Goal: Task Accomplishment & Management: Manage account settings

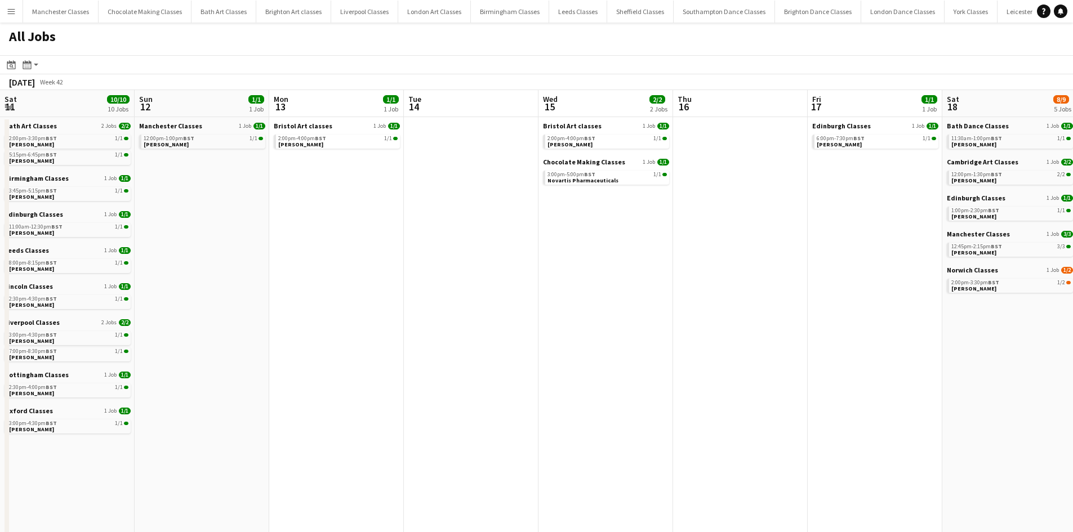
scroll to position [0, 435]
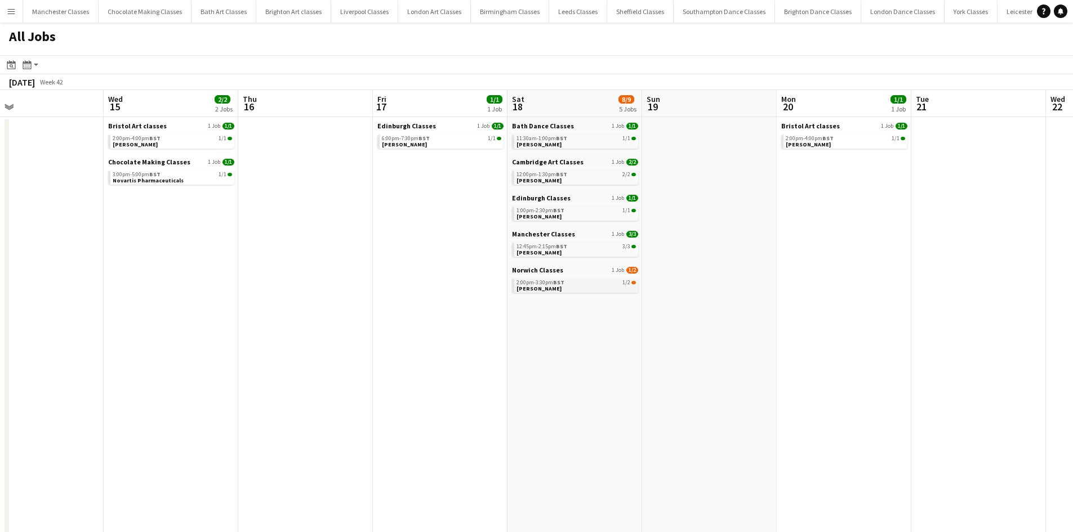
click at [612, 286] on link "2:00pm-3:30pm BST 1/2 Carrie Barrett" at bounding box center [576, 285] width 119 height 13
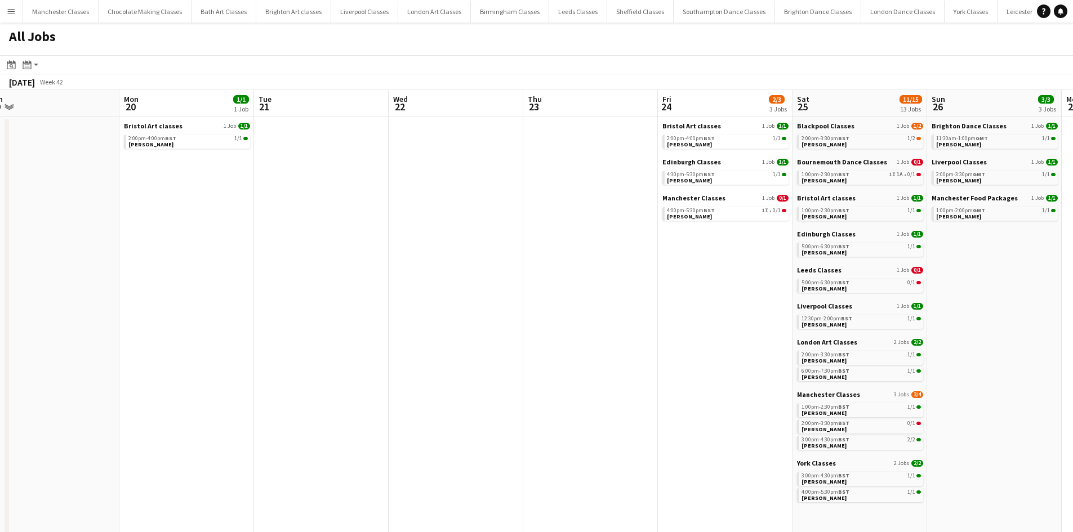
drag, startPoint x: 844, startPoint y: 350, endPoint x: 235, endPoint y: 407, distance: 611.0
click at [183, 410] on app-calendar-viewport "Thu 16 Fri 17 1/1 1 Job Sat 18 8/9 5 Jobs Sun 19 Mon 20 1/1 1 Job Tue 21 Wed 22…" at bounding box center [536, 357] width 1073 height 535
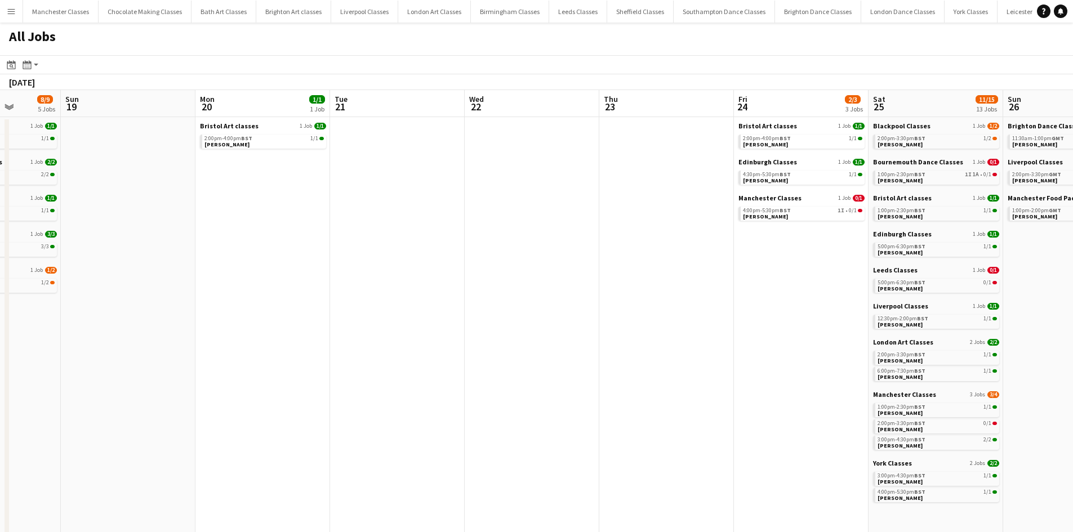
drag, startPoint x: 643, startPoint y: 397, endPoint x: 359, endPoint y: 397, distance: 283.4
click at [359, 397] on app-calendar-viewport "Thu 16 Fri 17 1/1 1 Job Sat 18 8/9 5 Jobs Sun 19 Mon 20 1/1 1 Job Tue 21 Wed 22…" at bounding box center [536, 357] width 1073 height 535
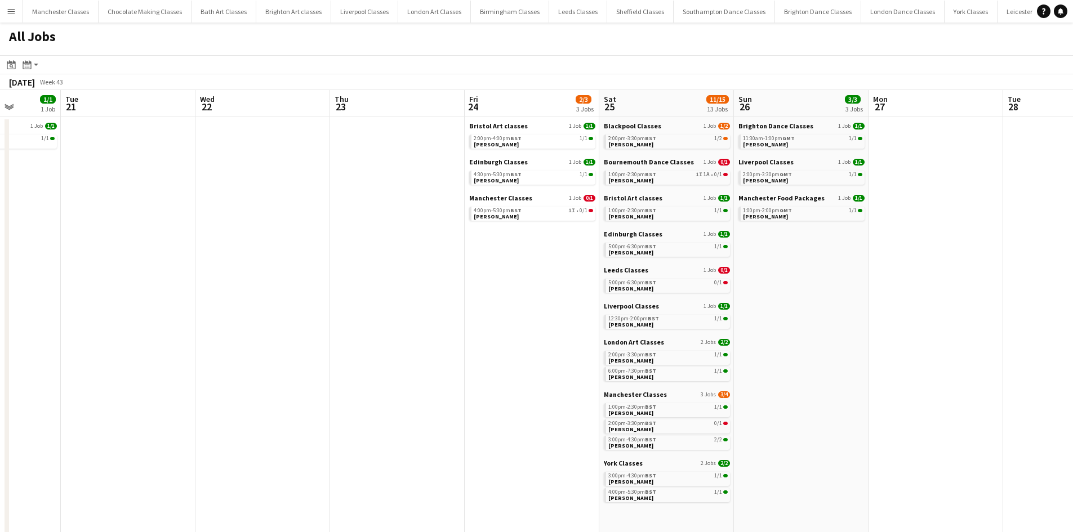
scroll to position [0, 437]
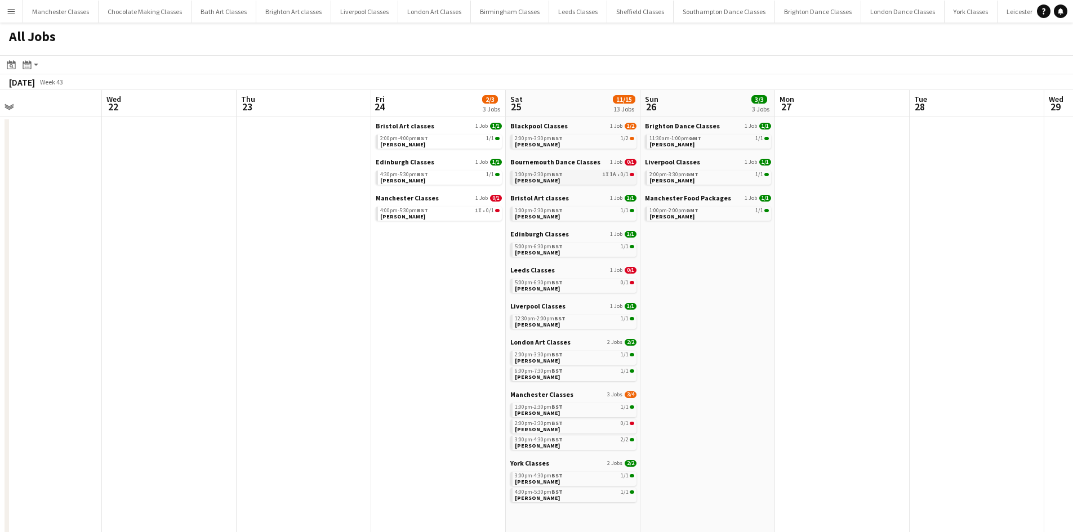
click at [593, 181] on link "1:00pm-2:30pm BST 1I 1A • 0/1 Cherise Salmon" at bounding box center [574, 177] width 119 height 13
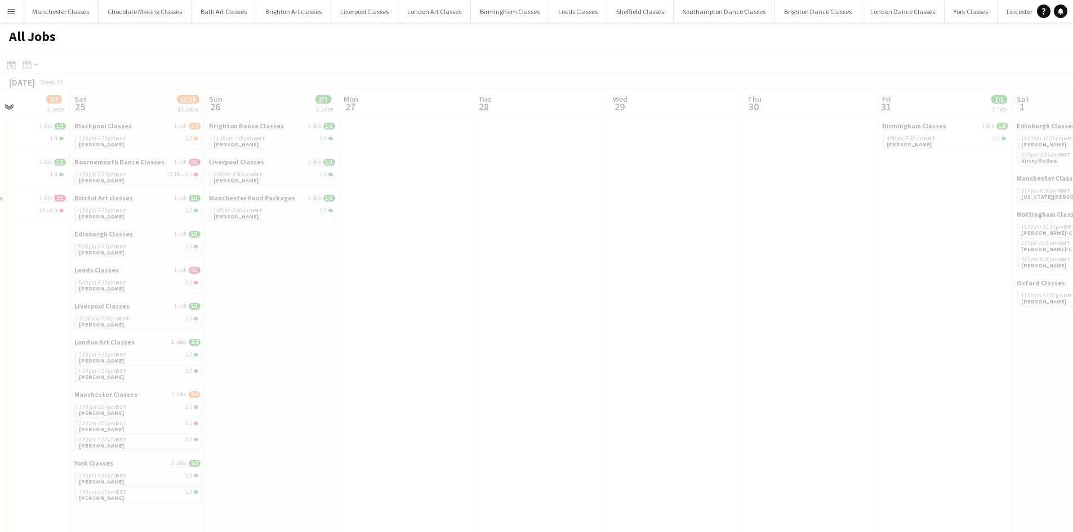
drag, startPoint x: 890, startPoint y: 280, endPoint x: 457, endPoint y: 321, distance: 434.6
click at [429, 322] on app-all-jobs "All Jobs Date picker OCT 2025 OCT 2025 Monday M Tuesday T Wednesday W Thursday …" at bounding box center [536, 324] width 1073 height 602
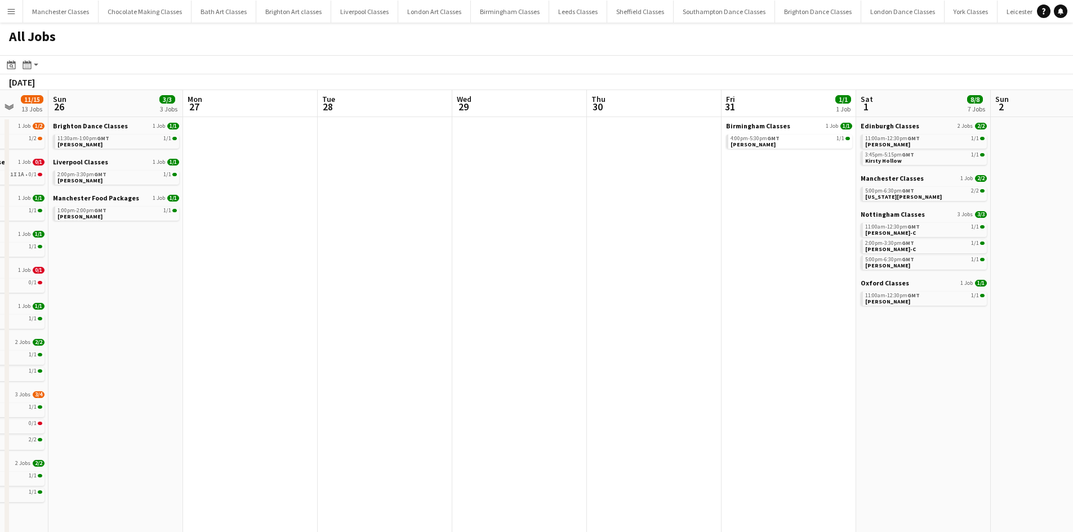
drag, startPoint x: 739, startPoint y: 310, endPoint x: 323, endPoint y: 319, distance: 415.3
click at [328, 319] on app-calendar-viewport "Thu 23 Fri 24 2/3 3 Jobs Sat 25 11/15 13 Jobs Sun 26 3/3 3 Jobs Mon 27 Tue 28 W…" at bounding box center [536, 357] width 1073 height 535
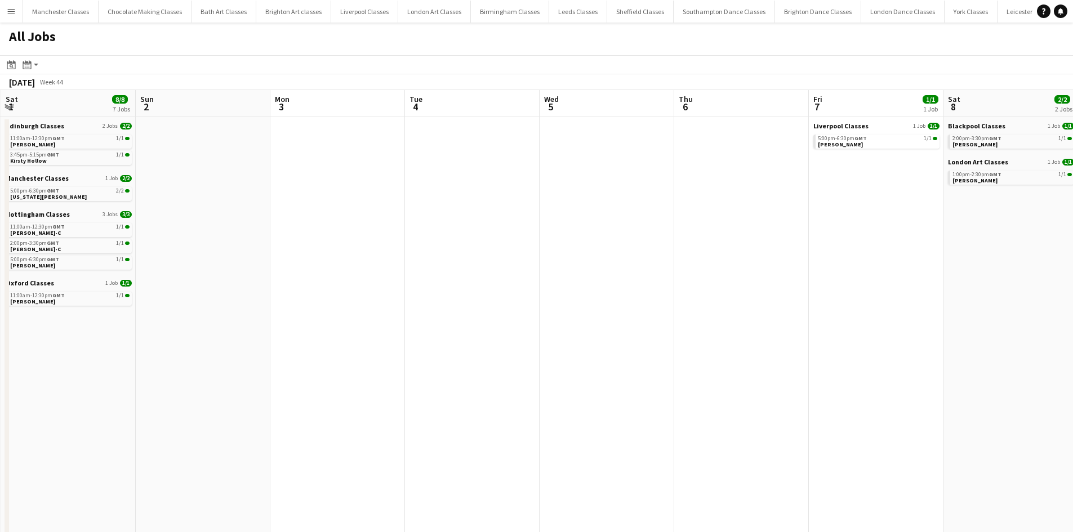
drag, startPoint x: 774, startPoint y: 319, endPoint x: 252, endPoint y: 359, distance: 522.6
click at [198, 362] on app-calendar-viewport "Wed 29 Thu 30 Fri 31 1/1 1 Job Sat 1 8/8 7 Jobs Sun 2 Mon 3 Tue 4 Wed 5 Thu 6 F…" at bounding box center [536, 357] width 1073 height 535
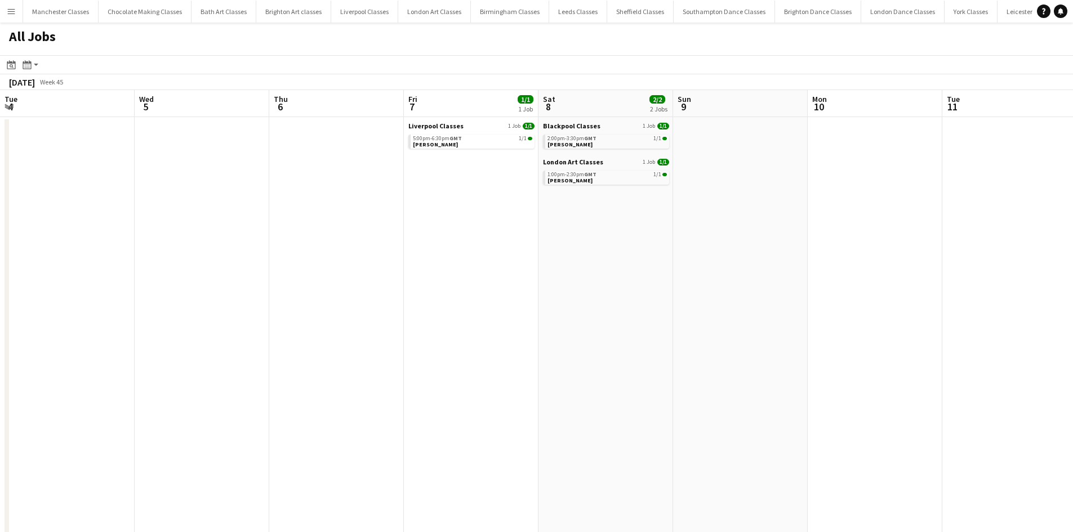
drag, startPoint x: 729, startPoint y: 331, endPoint x: 316, endPoint y: 344, distance: 413.1
click at [277, 344] on app-calendar-viewport "Sun 2 Mon 3 Tue 4 Wed 5 Thu 6 Fri 7 1/1 1 Job Sat 8 2/2 2 Jobs Sun 9 Mon 10 Tue…" at bounding box center [536, 357] width 1073 height 535
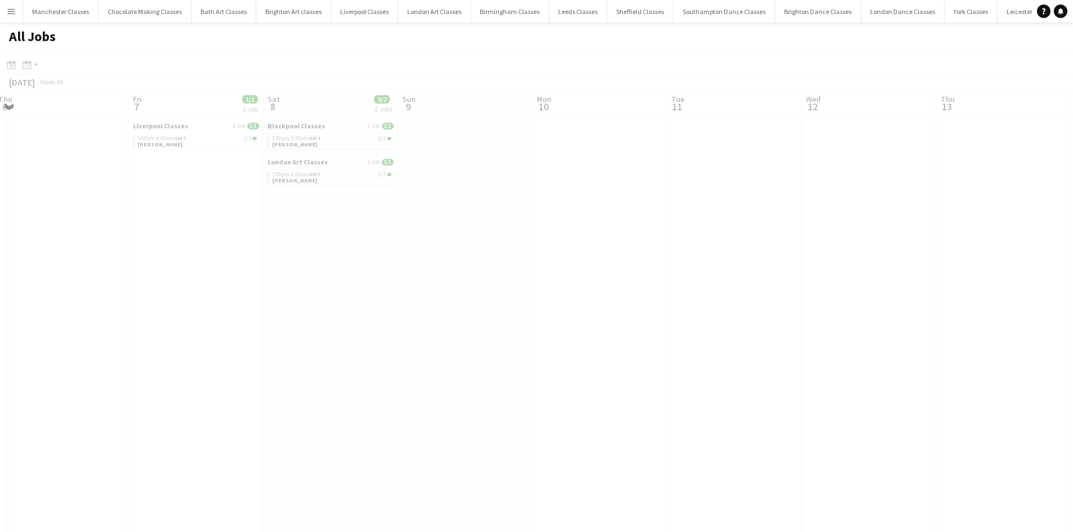
drag, startPoint x: 674, startPoint y: 323, endPoint x: 572, endPoint y: 317, distance: 101.6
click at [307, 326] on app-calendar-viewport "Tue 4 Wed 5 Thu 6 Fri 7 1/1 1 Job Sat 8 2/2 2 Jobs Sun 9 Mon 10 Tue 11 Wed 12 T…" at bounding box center [536, 357] width 1073 height 535
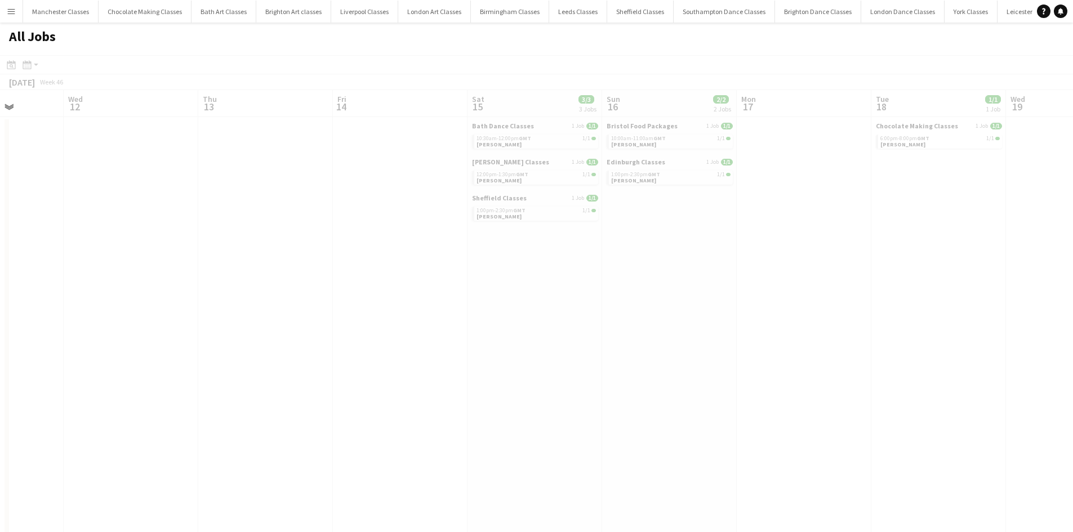
drag, startPoint x: 825, startPoint y: 297, endPoint x: 512, endPoint y: 313, distance: 313.6
click at [358, 317] on app-all-jobs "All Jobs Date picker OCT 2025 OCT 2025 Monday M Tuesday T Wednesday W Thursday …" at bounding box center [536, 324] width 1073 height 602
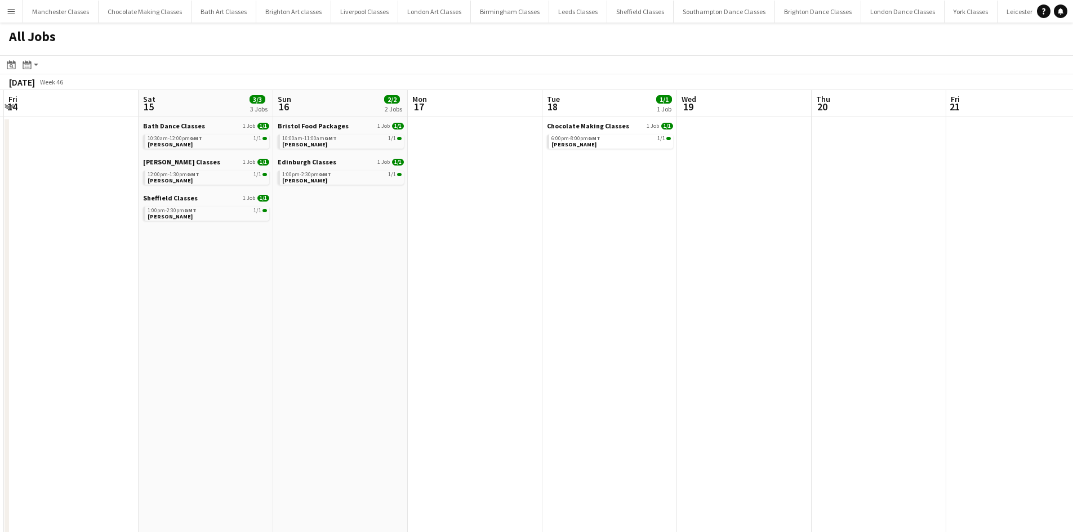
drag, startPoint x: 483, startPoint y: 311, endPoint x: 319, endPoint y: 310, distance: 163.9
click at [294, 311] on app-calendar-viewport "Tue 11 Wed 12 Thu 13 Fri 14 Sat 15 3/3 3 Jobs Sun 16 2/2 2 Jobs Mon 17 Tue 18 1…" at bounding box center [536, 357] width 1073 height 535
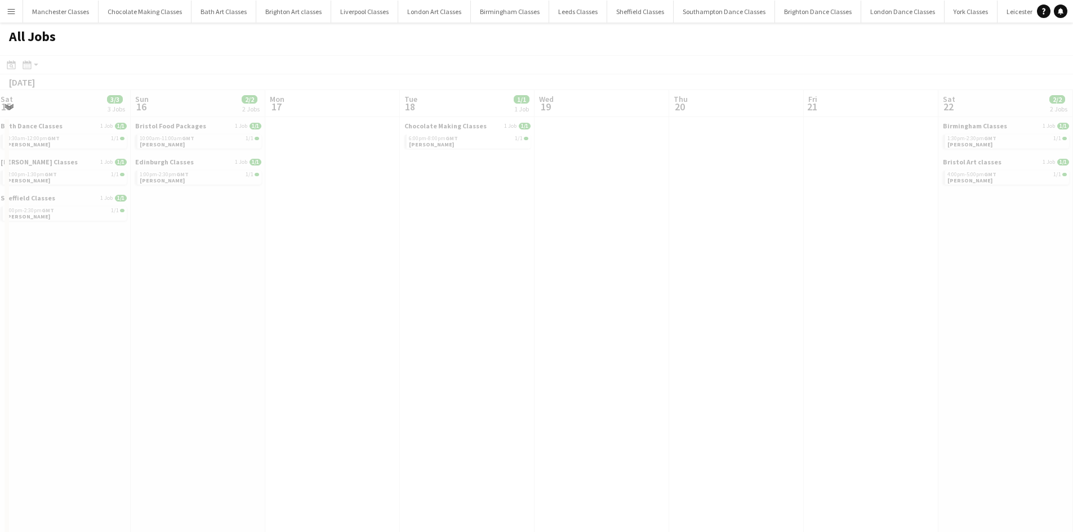
drag, startPoint x: 829, startPoint y: 283, endPoint x: 743, endPoint y: 283, distance: 86.2
click at [337, 308] on app-calendar-viewport "Thu 13 Fri 14 Sat 15 3/3 3 Jobs Sun 16 2/2 2 Jobs Mon 17 Tue 18 1/1 1 Job Wed 1…" at bounding box center [536, 357] width 1073 height 535
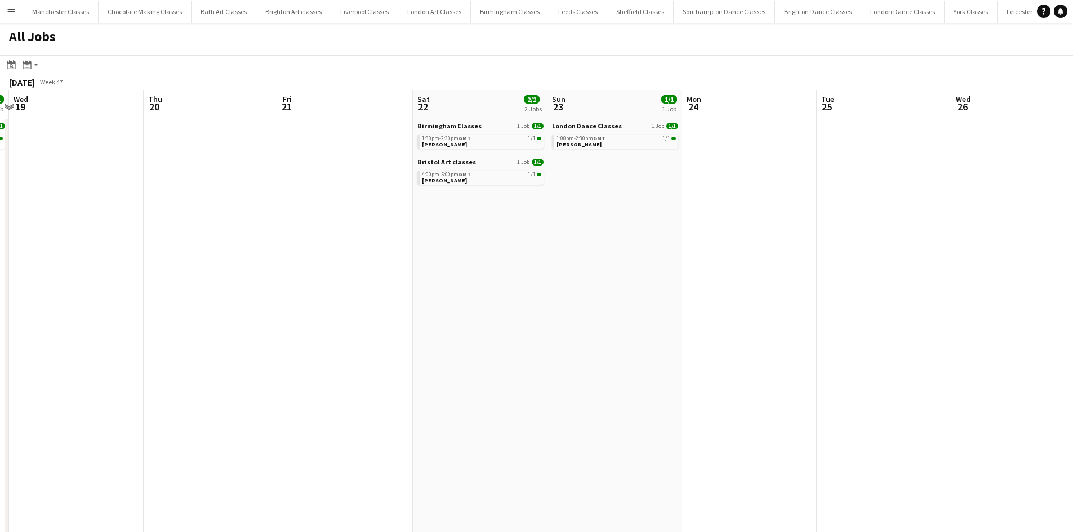
drag, startPoint x: 899, startPoint y: 274, endPoint x: 536, endPoint y: 306, distance: 364.8
click at [336, 306] on app-calendar-viewport "Sun 16 2/2 2 Jobs Mon 17 Tue 18 1/1 1 Job Wed 19 Thu 20 Fri 21 Sat 22 2/2 2 Job…" at bounding box center [536, 357] width 1073 height 535
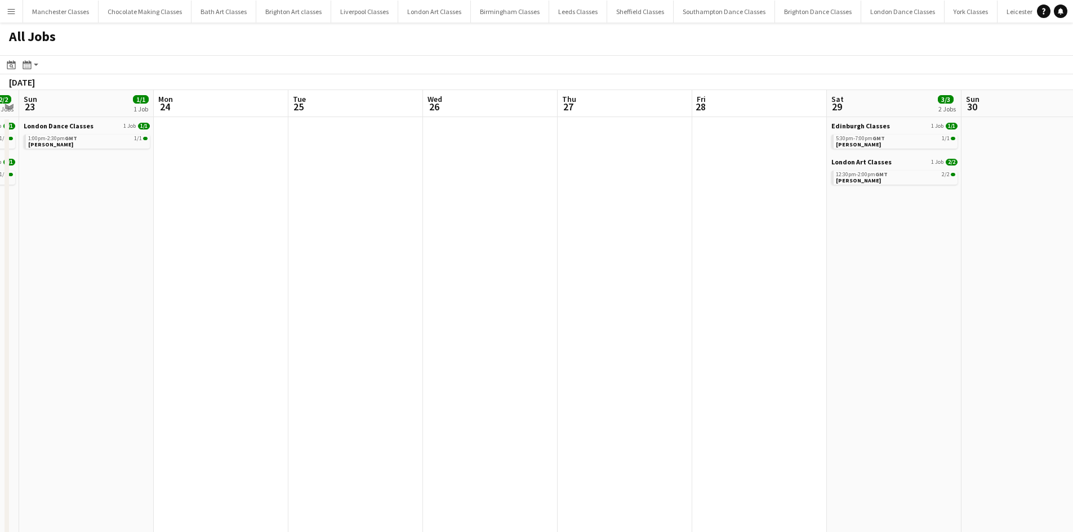
drag, startPoint x: 871, startPoint y: 272, endPoint x: 403, endPoint y: 294, distance: 468.1
click at [357, 294] on app-calendar-viewport "Thu 20 Fri 21 Sat 22 2/2 2 Jobs Sun 23 1/1 1 Job Mon 24 Tue 25 Wed 26 Thu 27 Fr…" at bounding box center [536, 357] width 1073 height 535
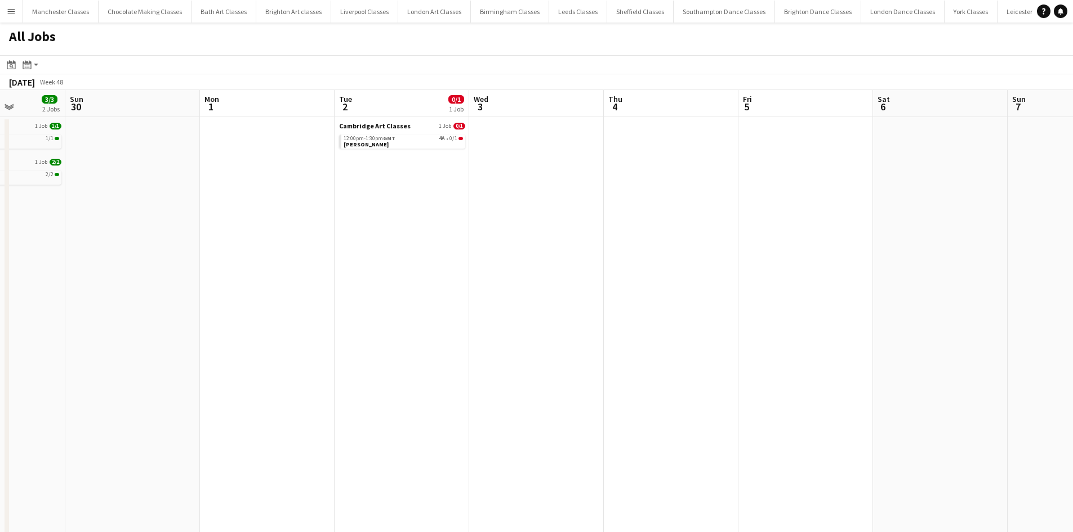
drag, startPoint x: 834, startPoint y: 272, endPoint x: 413, endPoint y: 292, distance: 421.3
click at [417, 292] on app-calendar-viewport "Thu 27 Fri 28 Sat 29 3/3 2 Jobs Sun 30 Mon 1 Tue 2 0/1 1 Job Wed 3 Thu 4 Fri 5 …" at bounding box center [536, 357] width 1073 height 535
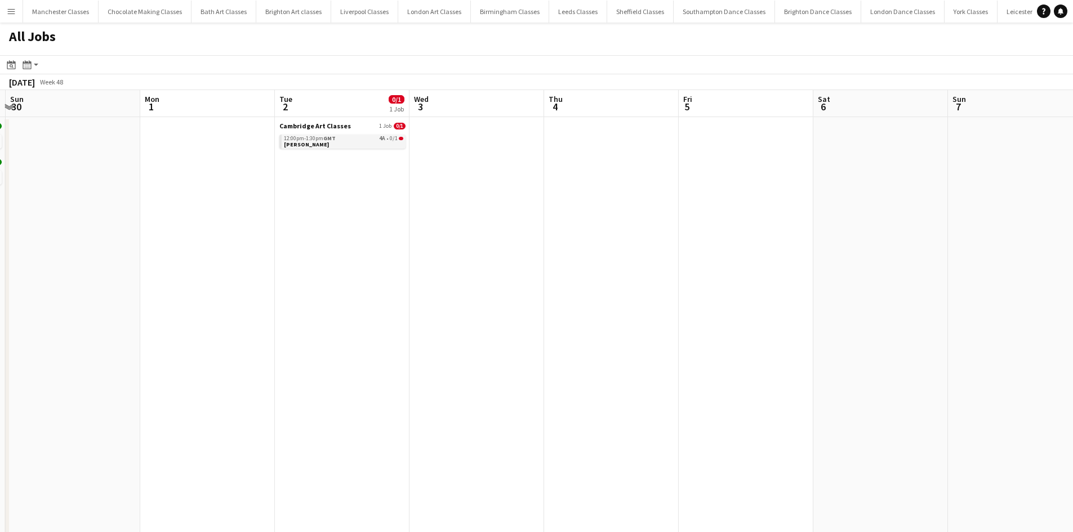
click at [340, 143] on link "12:00pm-1:30pm GMT 4A • 0/1 Julie Tillett" at bounding box center [343, 141] width 119 height 13
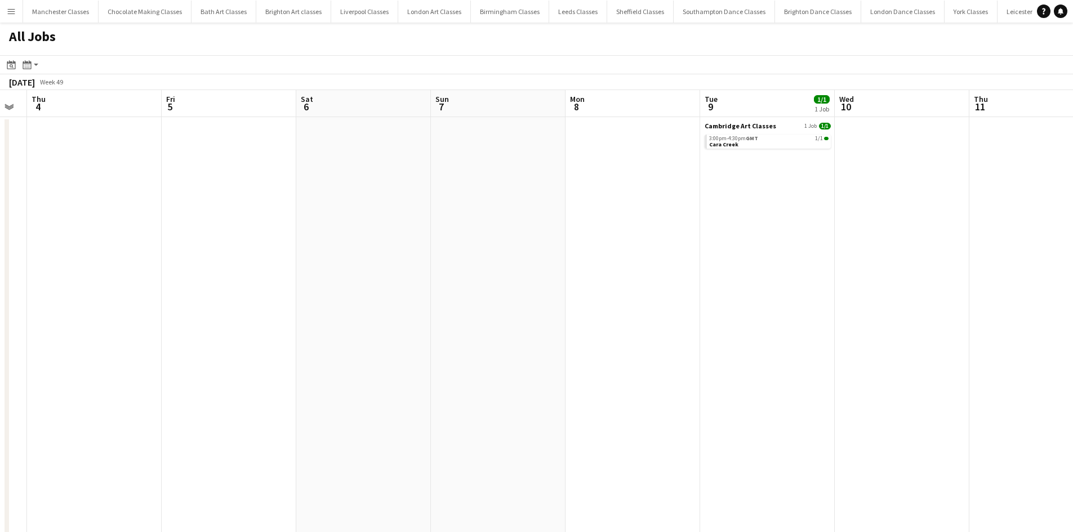
drag, startPoint x: 705, startPoint y: 248, endPoint x: 194, endPoint y: 304, distance: 514.6
click at [191, 304] on app-calendar-viewport "Mon 1 Tue 2 0/1 1 Job Wed 3 Thu 4 Fri 5 Sat 6 Sun 7 Mon 8 Tue 9 1/1 1 Job Wed 1…" at bounding box center [536, 357] width 1073 height 535
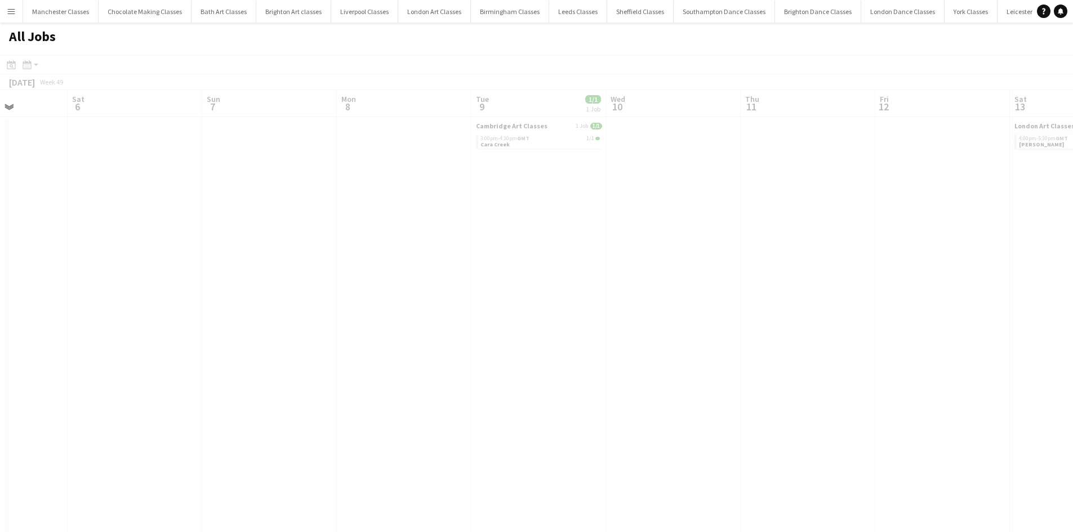
drag, startPoint x: 646, startPoint y: 297, endPoint x: 236, endPoint y: 302, distance: 410.2
click at [178, 301] on app-calendar-viewport "Wed 3 Thu 4 Fri 5 Sat 6 Sun 7 Mon 8 Tue 9 1/1 1 Job Wed 10 Thu 11 Fri 12 Sat 13…" at bounding box center [536, 357] width 1073 height 535
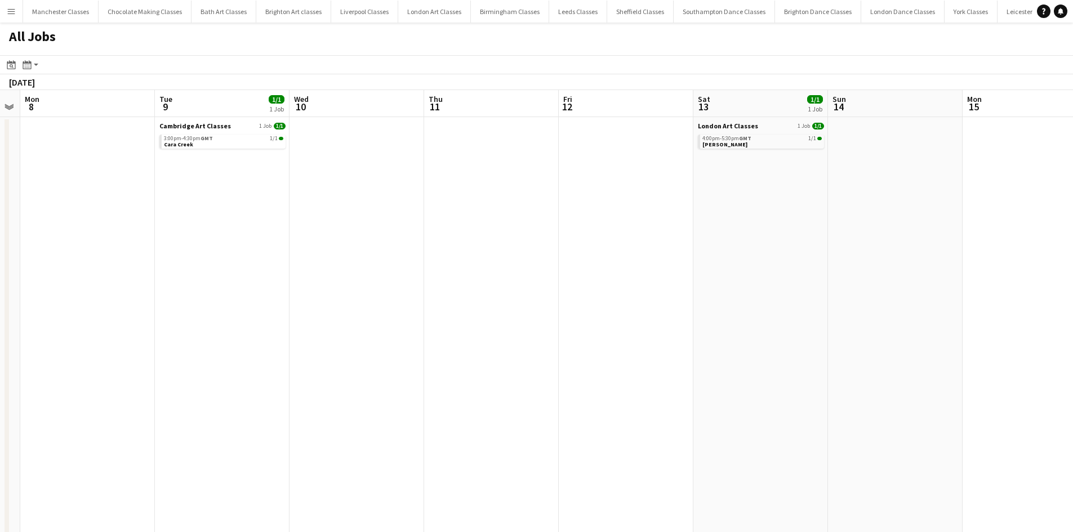
drag, startPoint x: 666, startPoint y: 281, endPoint x: 231, endPoint y: 319, distance: 437.2
click at [219, 318] on app-calendar-viewport "Fri 5 Sat 6 Sun 7 Mon 8 Tue 9 1/1 1 Job Wed 10 Thu 11 Fri 12 Sat 13 1/1 1 Job S…" at bounding box center [536, 357] width 1073 height 535
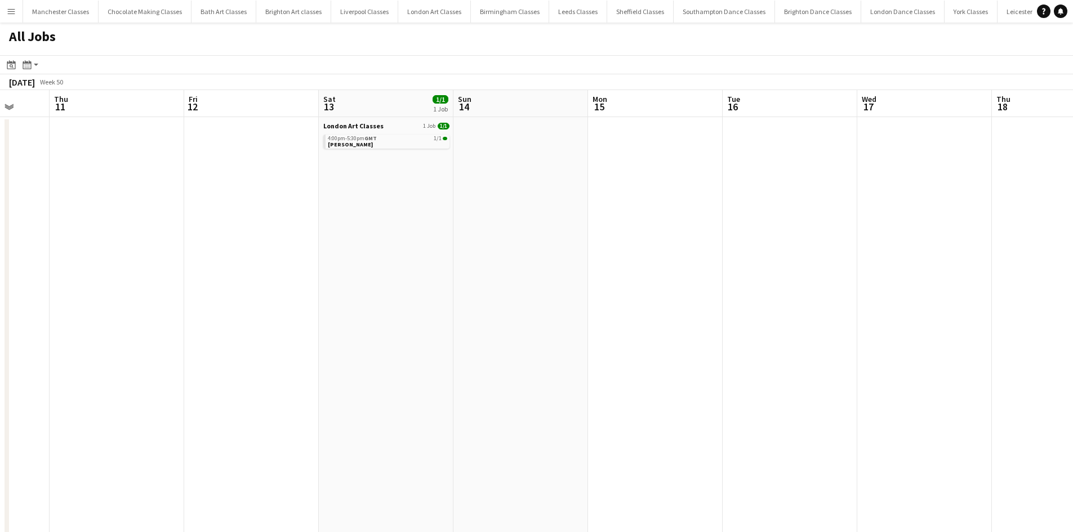
drag, startPoint x: 911, startPoint y: 307, endPoint x: 357, endPoint y: 324, distance: 554.6
click at [363, 323] on app-calendar-viewport "Mon 8 Tue 9 1/1 1 Job Wed 10 Thu 11 Fri 12 Sat 13 1/1 1 Job Sun 14 Mon 15 Tue 1…" at bounding box center [536, 357] width 1073 height 535
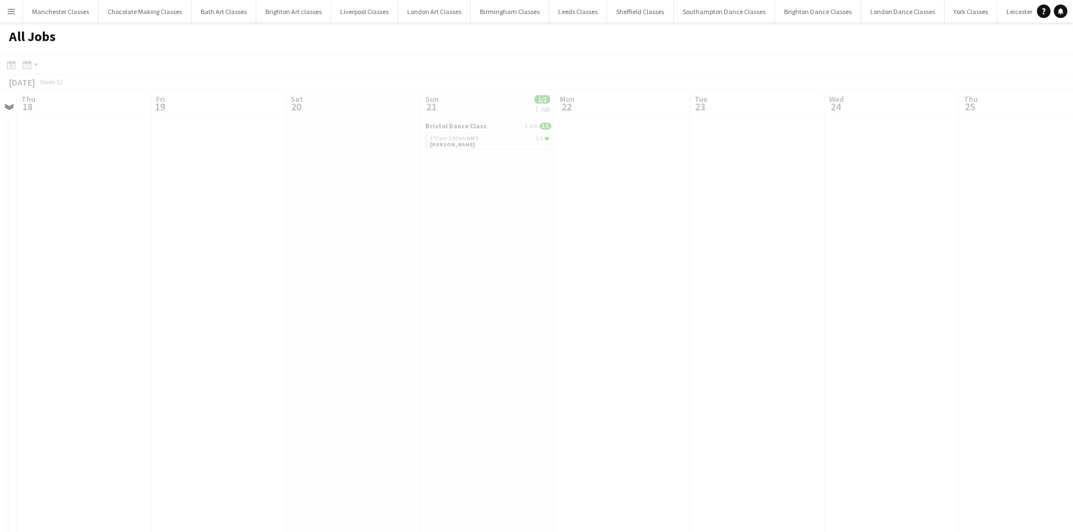
drag, startPoint x: 663, startPoint y: 309, endPoint x: 378, endPoint y: 315, distance: 284.6
click at [379, 315] on app-all-jobs "All Jobs Date picker OCT 2025 OCT 2025 Monday M Tuesday T Wednesday W Thursday …" at bounding box center [536, 324] width 1073 height 602
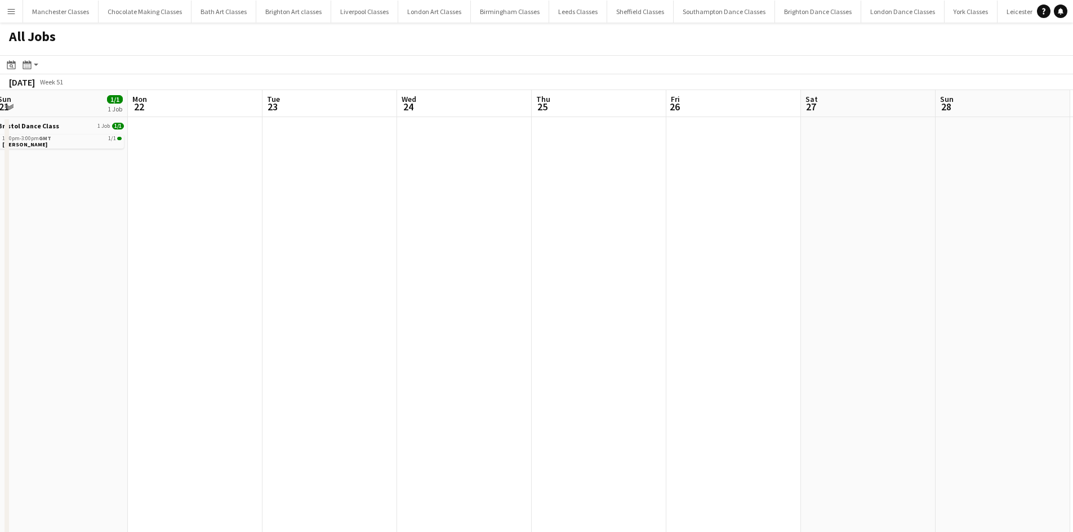
click at [418, 315] on app-all-jobs "All Jobs Date picker OCT 2025 OCT 2025 Monday M Tuesday T Wednesday W Thursday …" at bounding box center [536, 324] width 1073 height 602
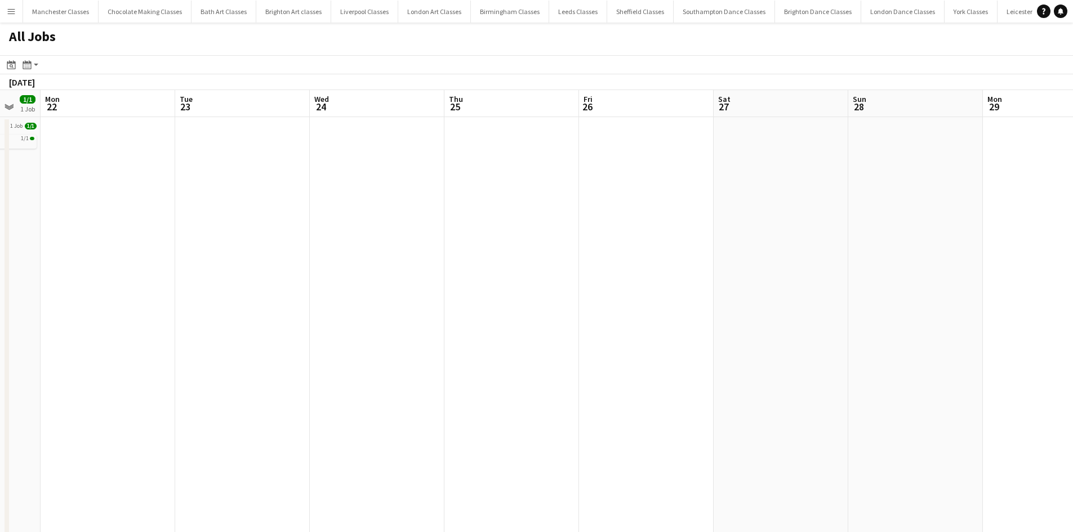
drag, startPoint x: 561, startPoint y: 297, endPoint x: 144, endPoint y: 300, distance: 416.9
click at [144, 300] on app-calendar-viewport "Fri 19 Sat 20 Sun 21 1/1 1 Job Mon 22 Tue 23 Wed 24 Thu 25 Fri 26 Sat 27 Sun 28…" at bounding box center [536, 357] width 1073 height 535
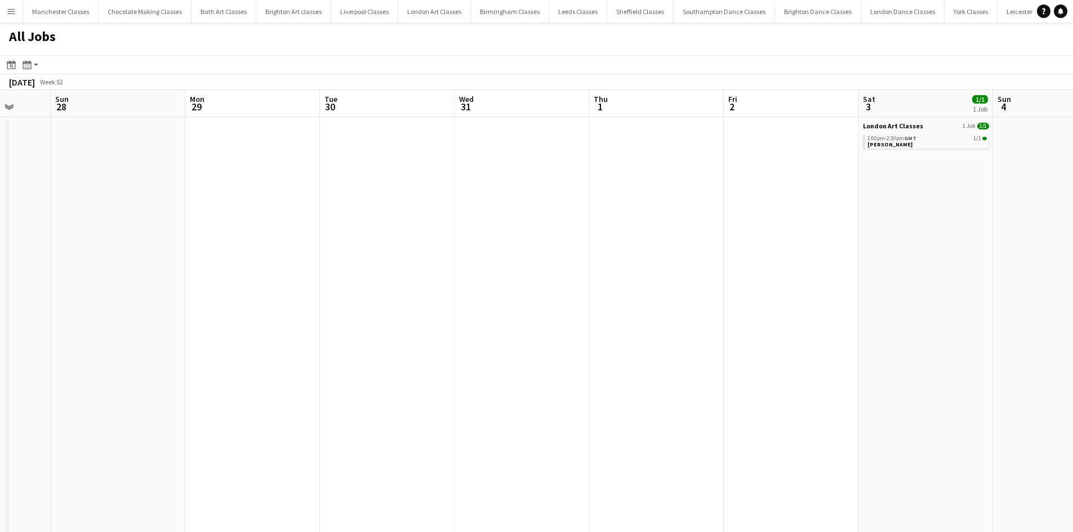
drag, startPoint x: 744, startPoint y: 287, endPoint x: 252, endPoint y: 295, distance: 492.5
click at [251, 295] on app-calendar-viewport "Thu 25 Fri 26 Sat 27 Sun 28 Mon 29 Tue 30 Wed 31 Thu 1 Fri 2 Sat 3 1/1 1 Job Su…" at bounding box center [536, 357] width 1073 height 535
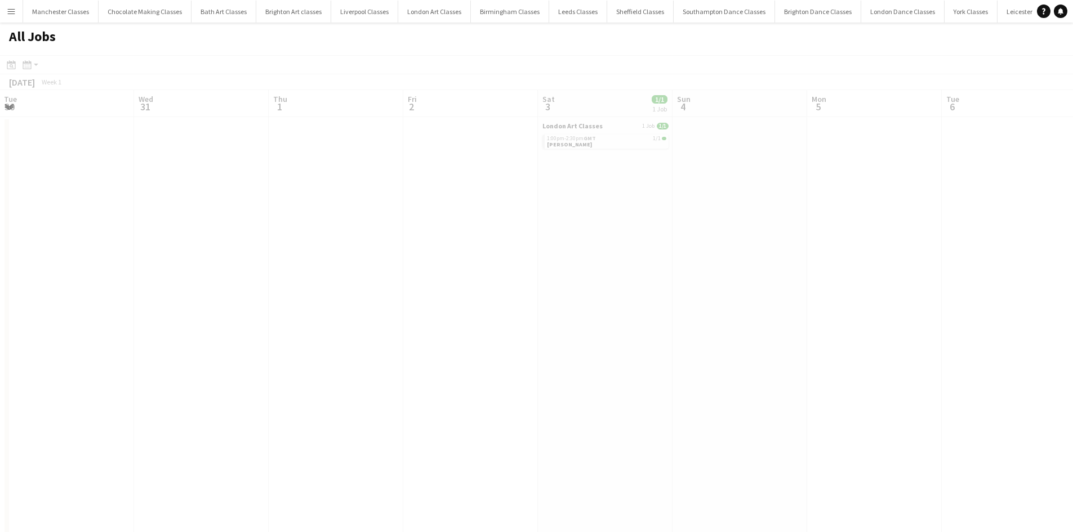
drag, startPoint x: 797, startPoint y: 260, endPoint x: 392, endPoint y: 289, distance: 405.6
click at [335, 288] on app-calendar-viewport "Sun 28 Mon 29 Tue 30 Wed 31 Thu 1 Fri 2 Sat 3 1/1 1 Job Sun 4 Mon 5 Tue 6 Wed 7…" at bounding box center [536, 357] width 1073 height 535
drag, startPoint x: 939, startPoint y: 275, endPoint x: 346, endPoint y: 283, distance: 593.3
click at [346, 283] on app-calendar-viewport "Fri 2 Sat 3 1/1 1 Job Sun 4 Mon 5 Tue 6 Wed 7 Thu 8 Fri 9 Sat 10 Sun 11 Mon 12 …" at bounding box center [536, 357] width 1073 height 535
drag, startPoint x: 1015, startPoint y: 267, endPoint x: 485, endPoint y: 281, distance: 530.3
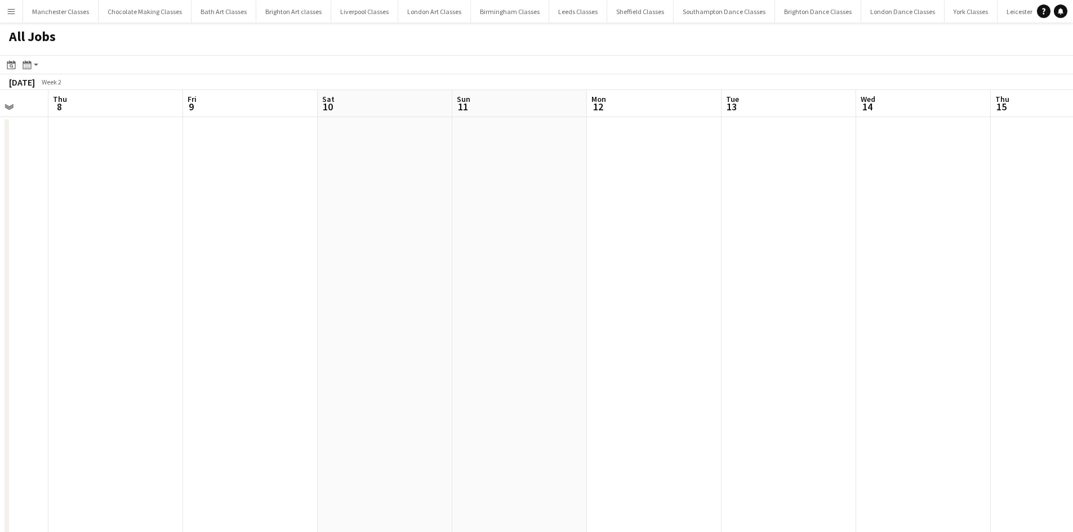
click at [485, 281] on app-calendar-viewport "Mon 5 Tue 6 Wed 7 Thu 8 Fri 9 Sat 10 Sun 11 Mon 12 Tue 13 Wed 14 Thu 15 Fri 16 …" at bounding box center [536, 357] width 1073 height 535
drag, startPoint x: 971, startPoint y: 270, endPoint x: 659, endPoint y: 279, distance: 312.8
click at [478, 297] on app-all-jobs "All Jobs Date picker OCT 2025 OCT 2025 Monday M Tuesday T Wednesday W Thursday …" at bounding box center [536, 324] width 1073 height 602
drag, startPoint x: 856, startPoint y: 270, endPoint x: 427, endPoint y: 319, distance: 432.1
click at [427, 319] on app-calendar-viewport "Sat 10 Sun 11 Mon 12 Tue 13 Wed 14 Thu 15 Fri 16 Sat 17 Sun 18 Mon 19 Tue 20 We…" at bounding box center [536, 357] width 1073 height 535
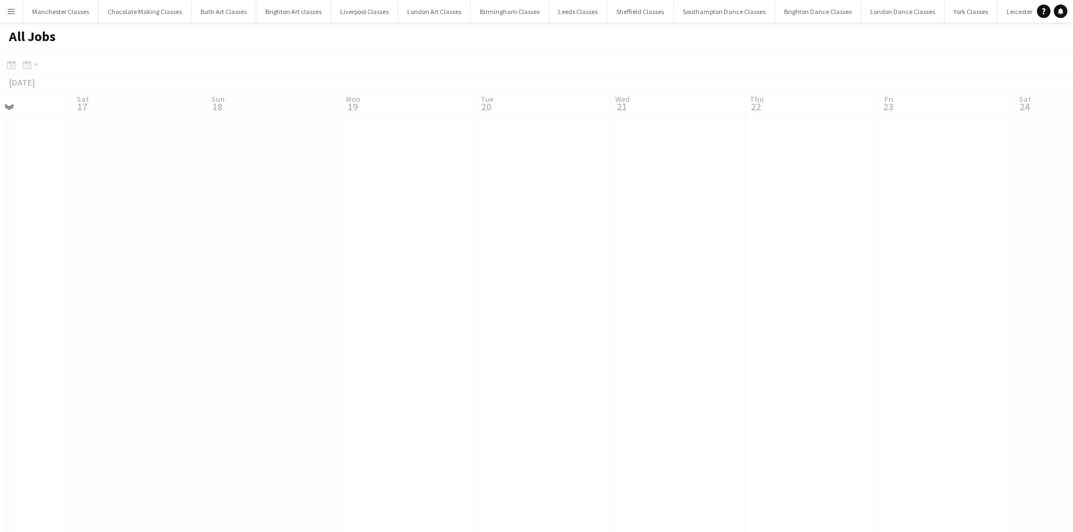
drag, startPoint x: 712, startPoint y: 298, endPoint x: 348, endPoint y: 322, distance: 364.7
click at [350, 322] on app-calendar-viewport "Wed 14 Thu 15 Fri 16 Sat 17 Sun 18 Mon 19 Tue 20 Wed 21 Thu 22 Fri 23 Sat 24 Su…" at bounding box center [536, 357] width 1073 height 535
drag, startPoint x: 877, startPoint y: 289, endPoint x: 371, endPoint y: 306, distance: 505.6
click at [370, 308] on app-calendar-viewport "Fri 16 Sat 17 Sun 18 Mon 19 Tue 20 Wed 21 Thu 22 Fri 23 Sat 24 Sun 25 Mon 26 Tu…" at bounding box center [536, 357] width 1073 height 535
drag, startPoint x: 667, startPoint y: 297, endPoint x: 357, endPoint y: 306, distance: 310.5
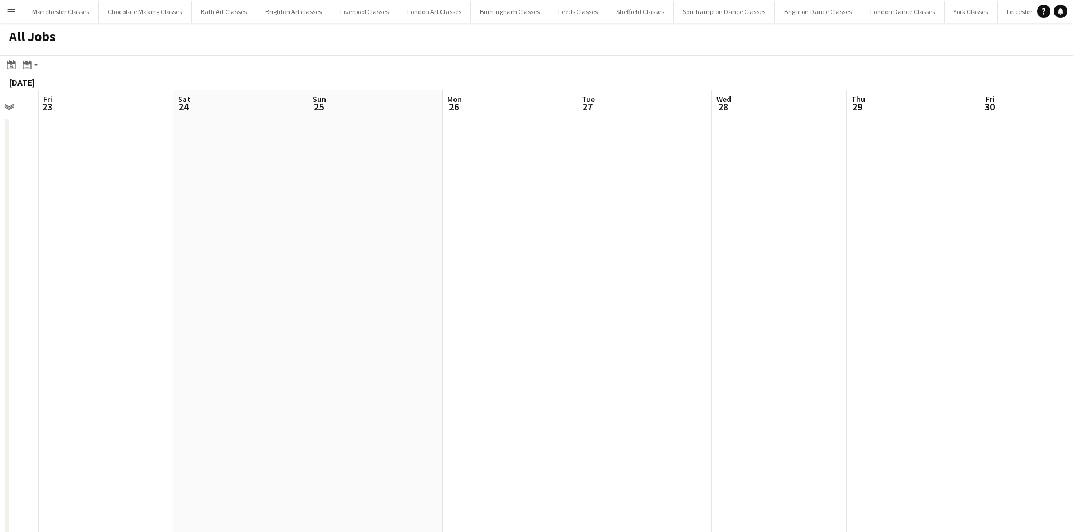
click at [372, 306] on app-calendar-viewport "Tue 20 Wed 21 Thu 22 Fri 23 Sat 24 Sun 25 Mon 26 Tue 27 Wed 28 Thu 29 Fri 30 Sa…" at bounding box center [536, 357] width 1073 height 535
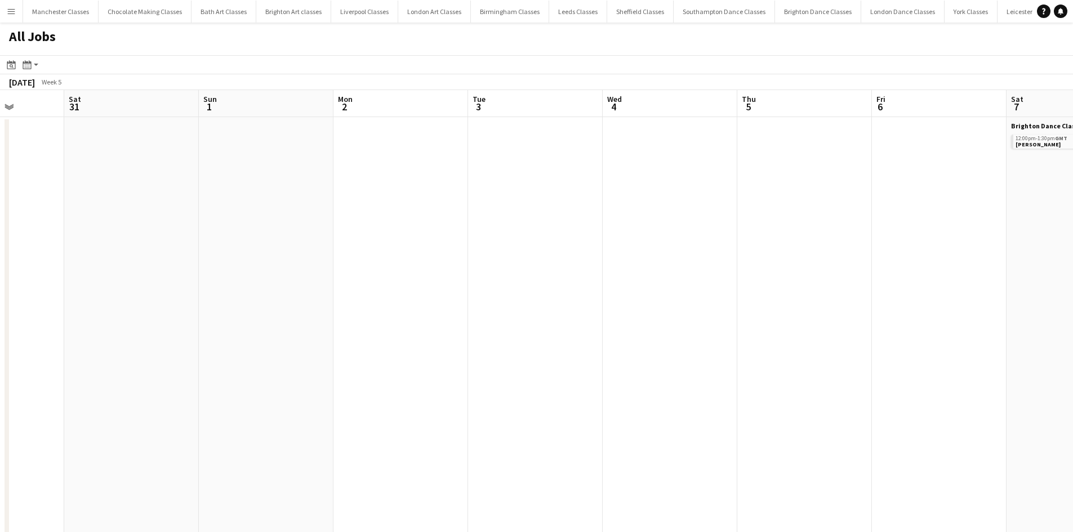
drag, startPoint x: 663, startPoint y: 279, endPoint x: 321, endPoint y: 292, distance: 341.7
click at [322, 292] on app-calendar-viewport "Wed 28 Thu 29 Fri 30 Sat 31 Sun 1 Mon 2 Tue 3 Wed 4 Thu 5 Fri 6 Sat 7 1/1 1 Job…" at bounding box center [536, 357] width 1073 height 535
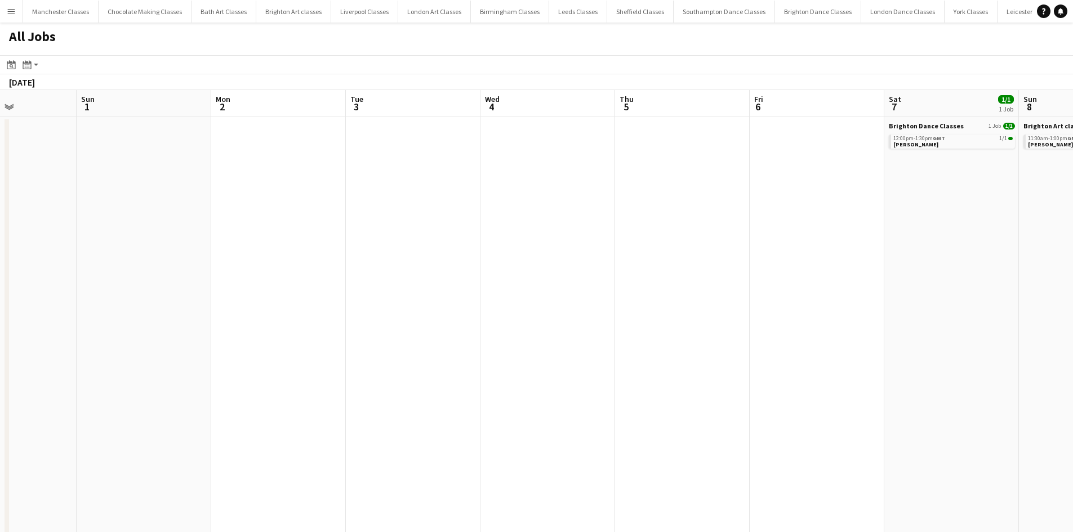
scroll to position [0, 355]
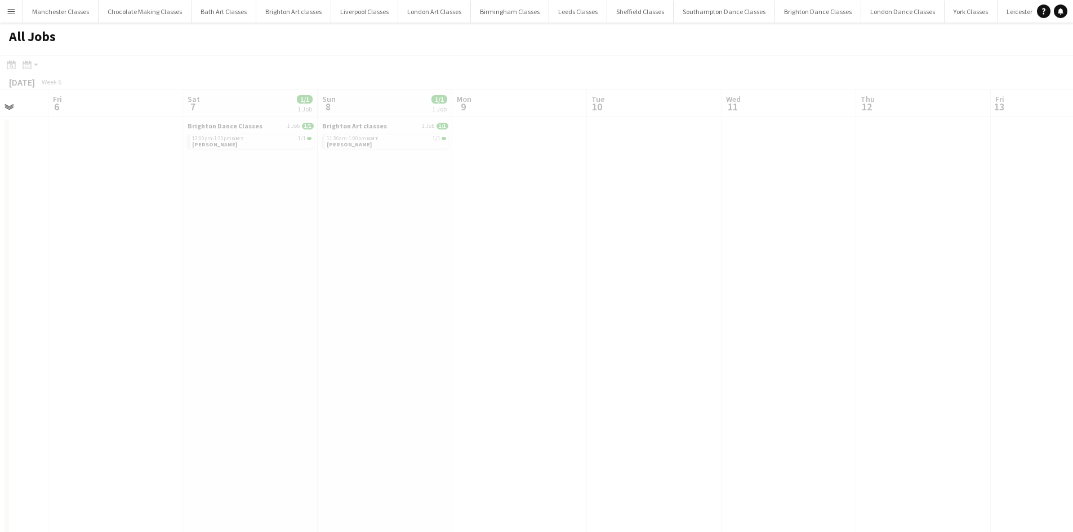
drag, startPoint x: 879, startPoint y: 256, endPoint x: 5, endPoint y: 263, distance: 874.4
click at [0, 263] on app-calendar-viewport "Tue 3 Wed 4 Thu 5 Fri 6 Sat 7 1/1 1 Job Sun 8 1/1 1 Job Mon 9 Tue 10 Wed 11 Thu…" at bounding box center [536, 357] width 1073 height 535
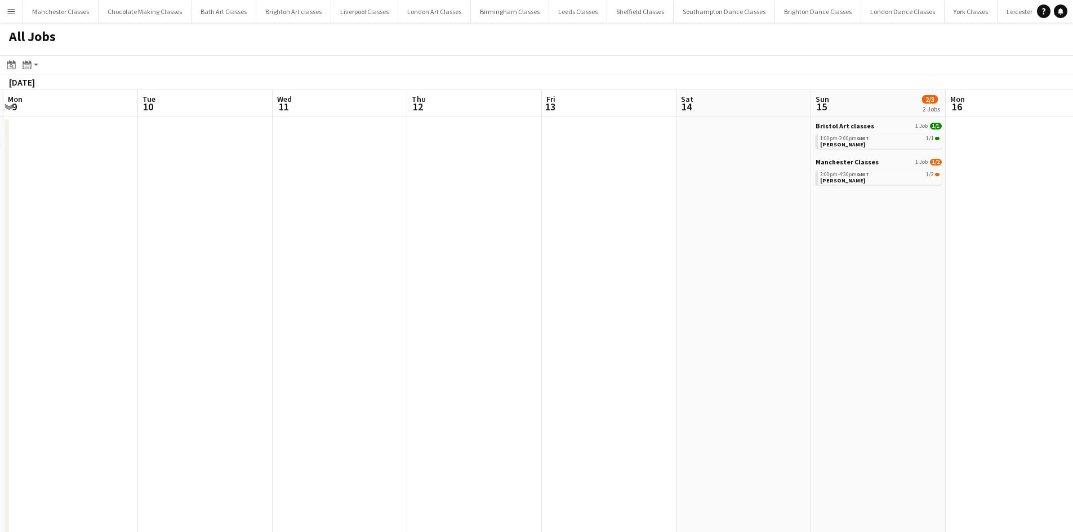
scroll to position [0, 304]
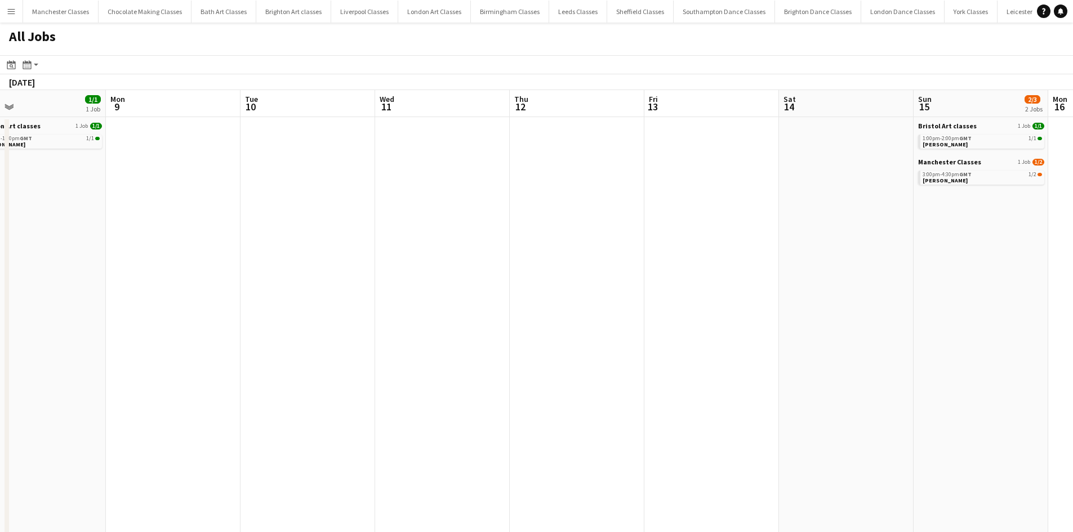
drag, startPoint x: 506, startPoint y: 252, endPoint x: 0, endPoint y: 260, distance: 506.0
click at [0, 260] on app-calendar-viewport "Fri 6 Sat 7 1/1 1 Job Sun 8 1/1 1 Job Mon 9 Tue 10 Wed 11 Thu 12 Fri 13 Sat 14 …" at bounding box center [536, 357] width 1073 height 535
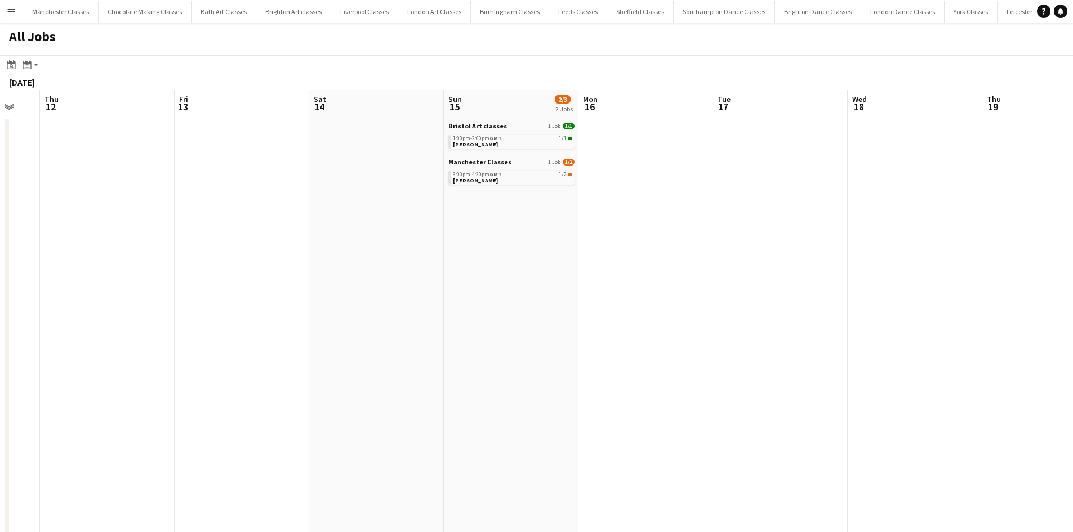
drag, startPoint x: 921, startPoint y: 233, endPoint x: 128, endPoint y: 279, distance: 793.5
click at [130, 279] on app-calendar-viewport "Mon 9 Tue 10 Wed 11 Thu 12 Fri 13 Sat 14 Sun 15 2/3 2 Jobs Mon 16 Tue 17 Wed 18…" at bounding box center [536, 357] width 1073 height 535
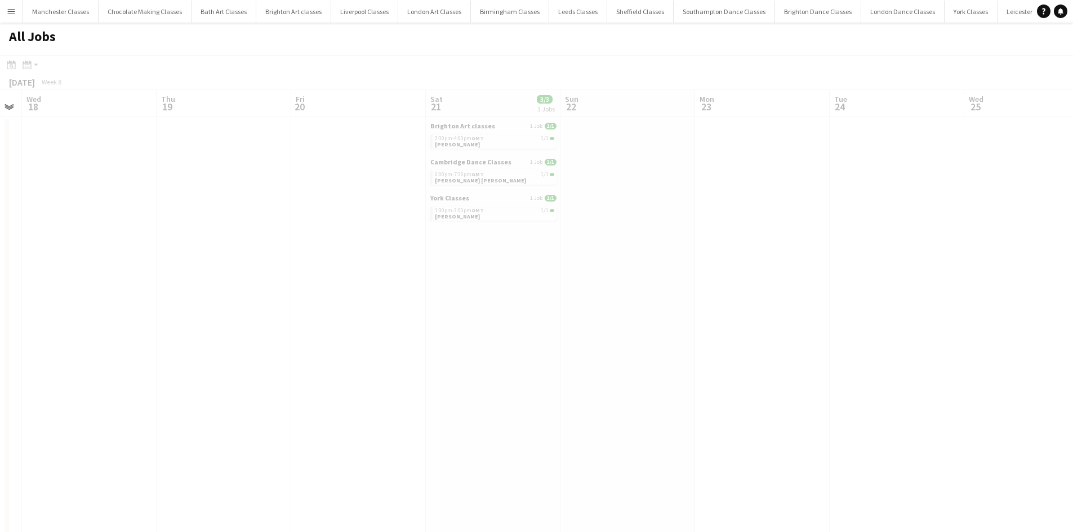
drag
click at [243, 277] on app-all-jobs "All Jobs Date picker OCT 2025 OCT 2025 Monday M Tuesday T Wednesday W Thursday …" at bounding box center [536, 324] width 1073 height 602
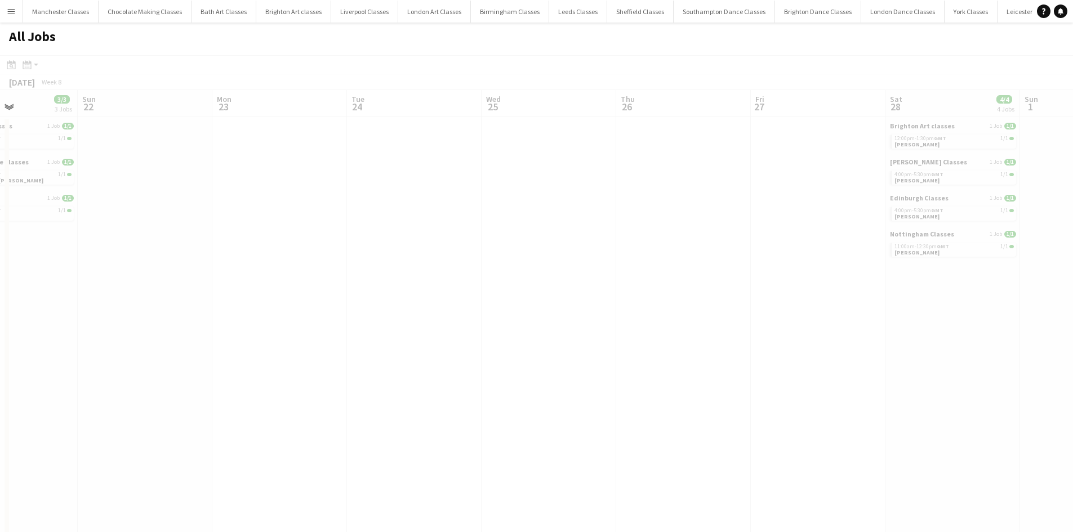
click at [292, 283] on app-all-jobs "All Jobs Date picker OCT 2025 OCT 2025 Monday M Tuesday T Wednesday W Thursday …" at bounding box center [536, 324] width 1073 height 602
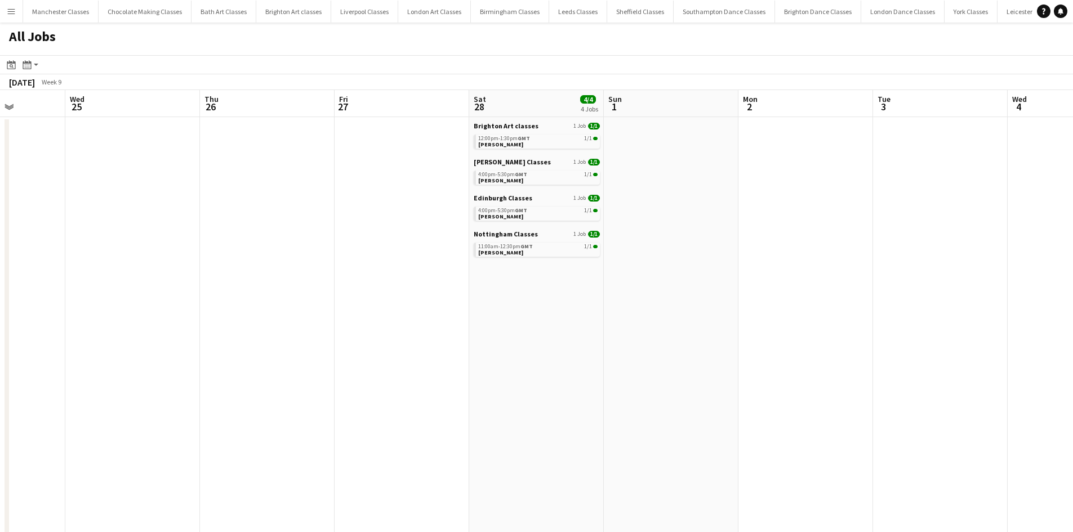
click at [280, 300] on app-all-jobs "All Jobs Date picker OCT 2025 OCT 2025 Monday M Tuesday T Wednesday W Thursday …" at bounding box center [536, 324] width 1073 height 602
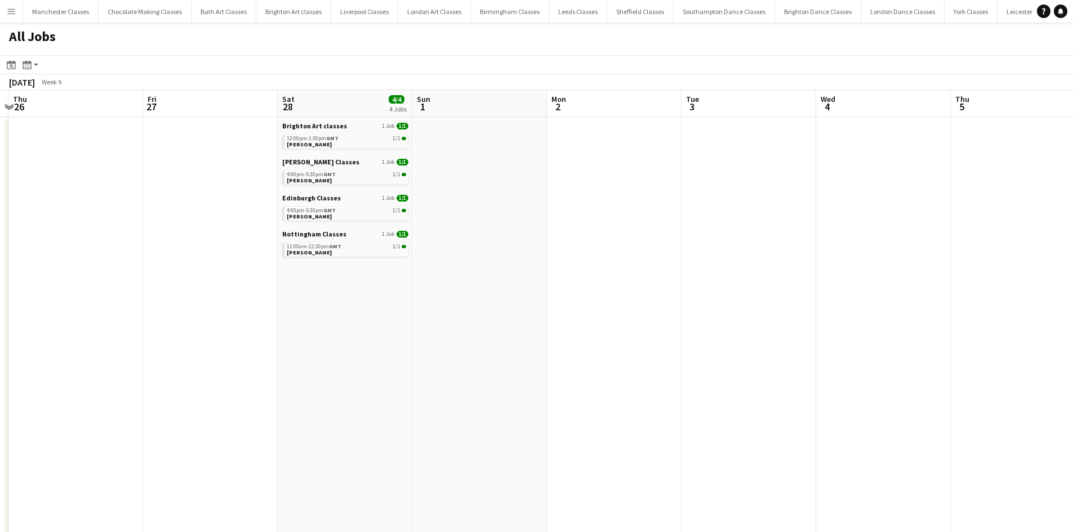
scroll to position [0, 348]
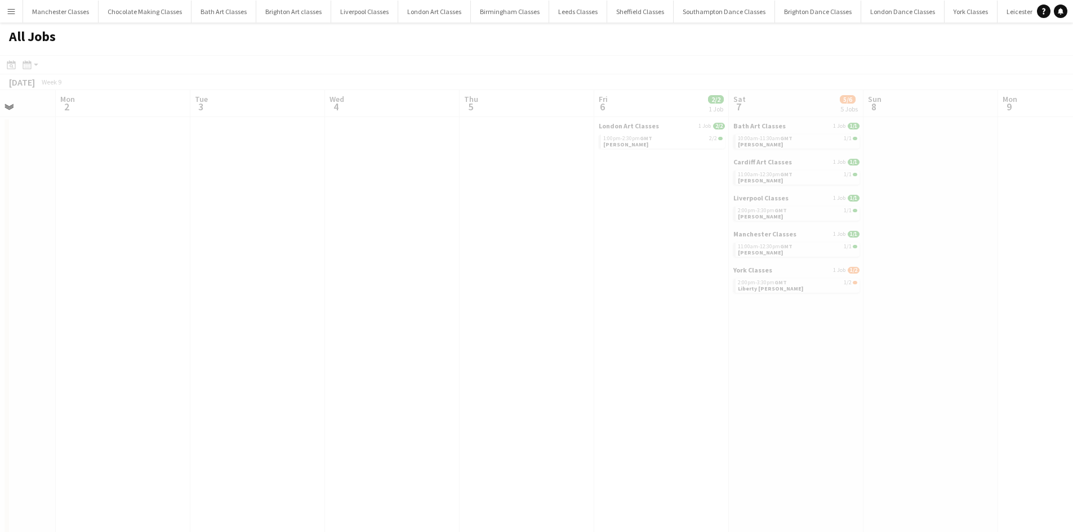
click at [238, 290] on app-calendar-viewport "Fri 27 Sat 28 4/4 4 Jobs Sun 1 Mon 2 Tue 3 Wed 4 Thu 5 Fri 6 2/2 1 Job Sat 7 5/…" at bounding box center [536, 357] width 1073 height 535
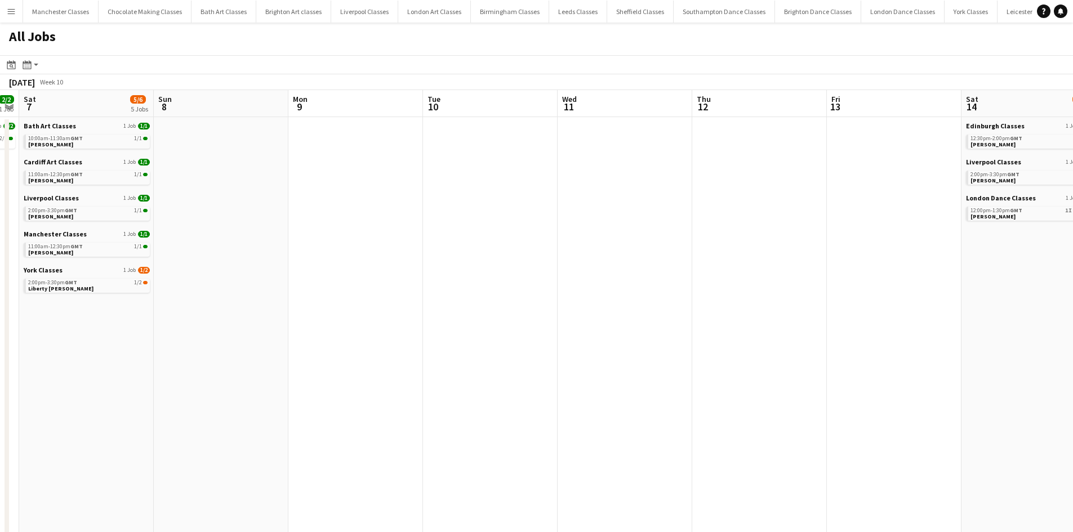
click at [195, 345] on app-calendar-viewport "Wed 4 Thu 5 Fri 6 2/2 1 Job Sat 7 5/6 5 Jobs Sun 8 Mon 9 Tue 10 Wed 11 Thu 12 F…" at bounding box center [536, 357] width 1073 height 535
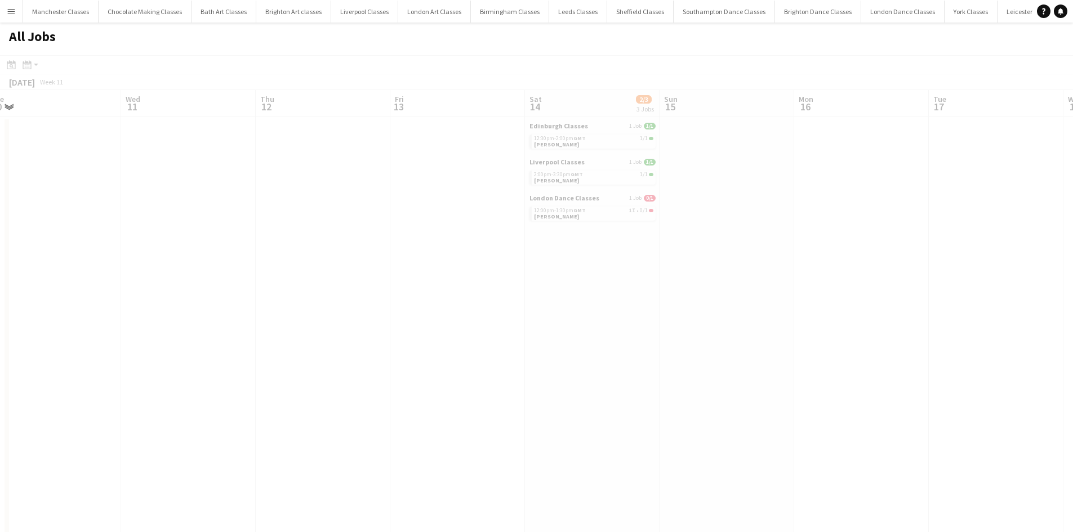
scroll to position [0, 359]
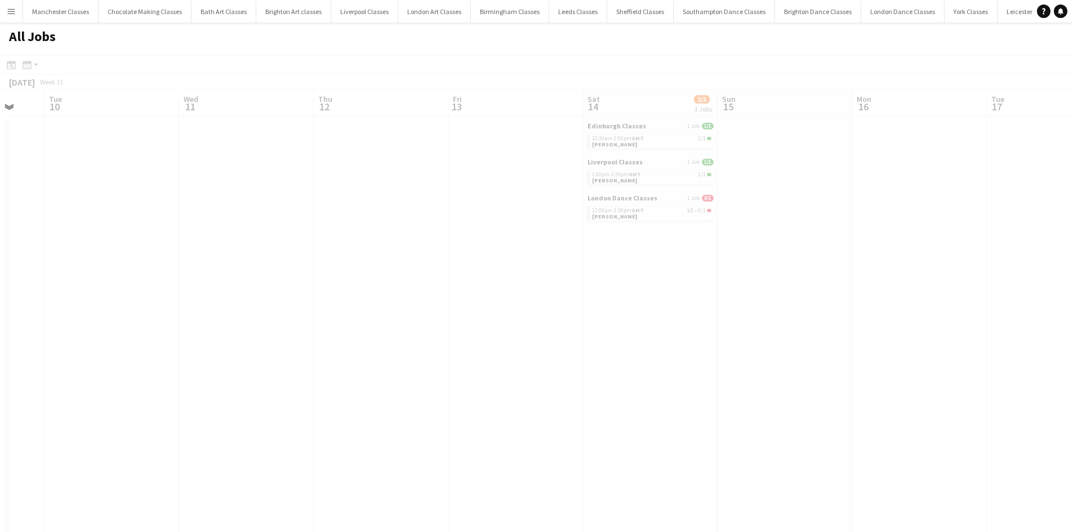
click at [248, 316] on app-calendar-viewport "Sat 7 5/6 5 Jobs Sun 8 Mon 9 Tue 10 Wed 11 Thu 12 Fri 13 Sat 14 2/3 3 Jobs Sun …" at bounding box center [536, 357] width 1073 height 535
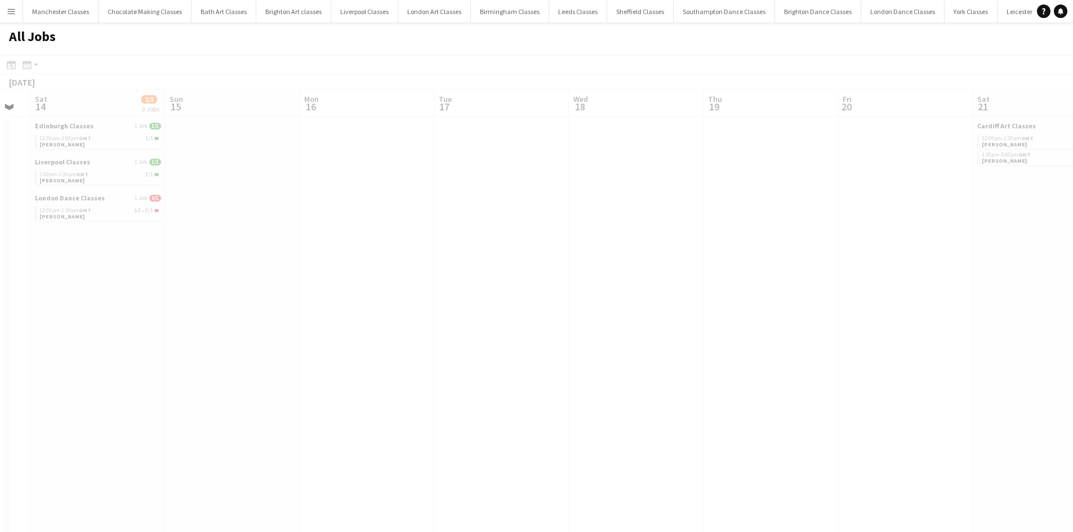
scroll to position [0, 340]
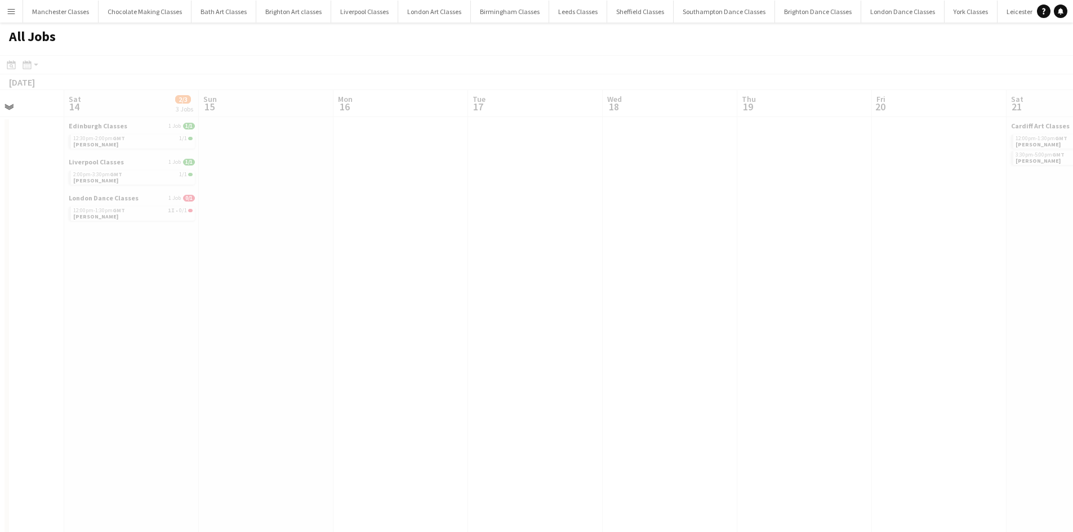
click at [165, 310] on app-calendar-viewport "Wed 11 Thu 12 Fri 13 Sat 14 2/3 3 Jobs Sun 15 Mon 16 Tue 17 Wed 18 Thu 19 Fri 2…" at bounding box center [536, 357] width 1073 height 535
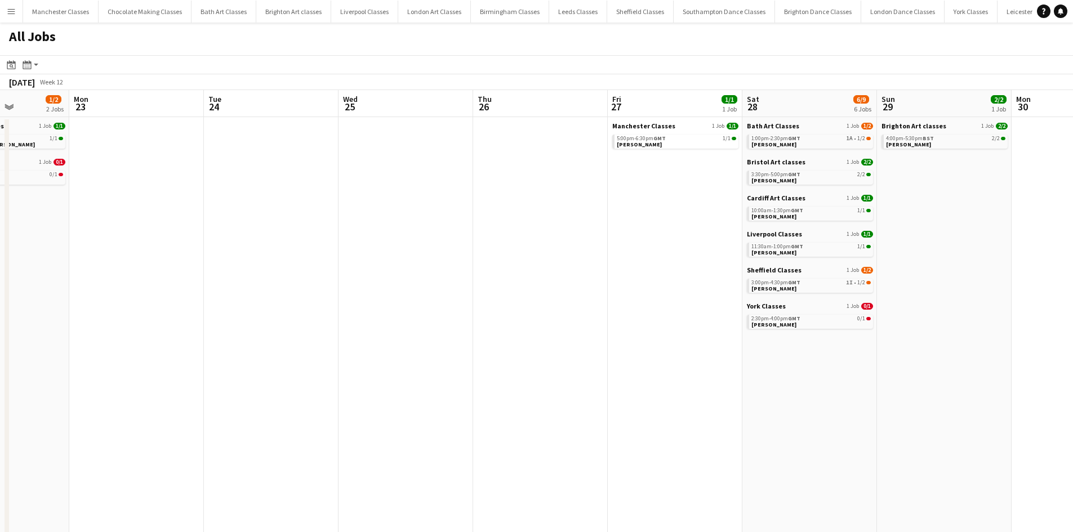
click at [237, 285] on app-calendar-viewport "Fri 20 Sat 21 1/2 2 Jobs Sun 22 1/2 2 Jobs Mon 23 Tue 24 Wed 25 Thu 26 Fri 27 1…" at bounding box center [536, 357] width 1073 height 535
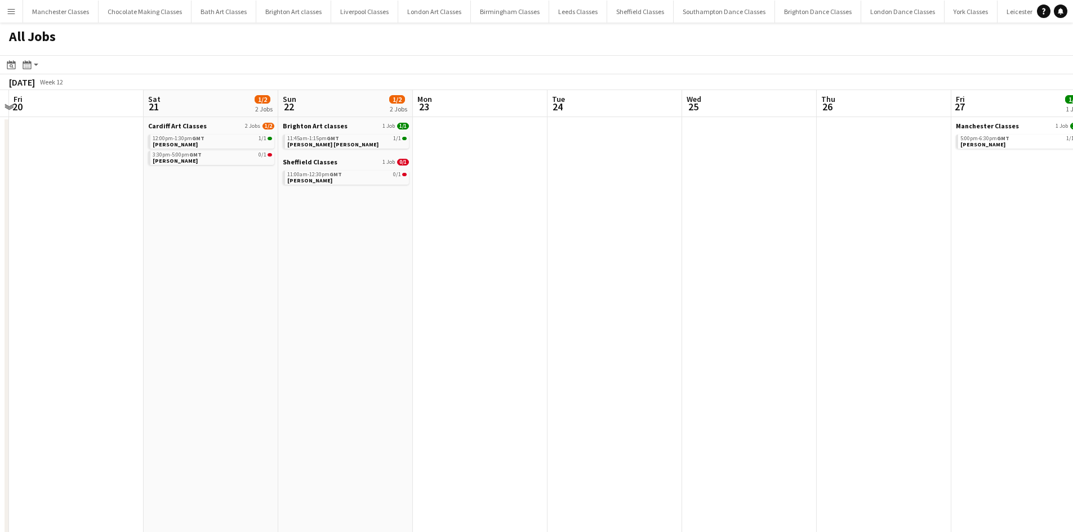
click at [731, 266] on app-calendar-viewport "Wed 18 Thu 19 Fri 20 Sat 21 1/2 2 Jobs Sun 22 1/2 2 Jobs Mon 23 Tue 24 Wed 25 T…" at bounding box center [536, 357] width 1073 height 535
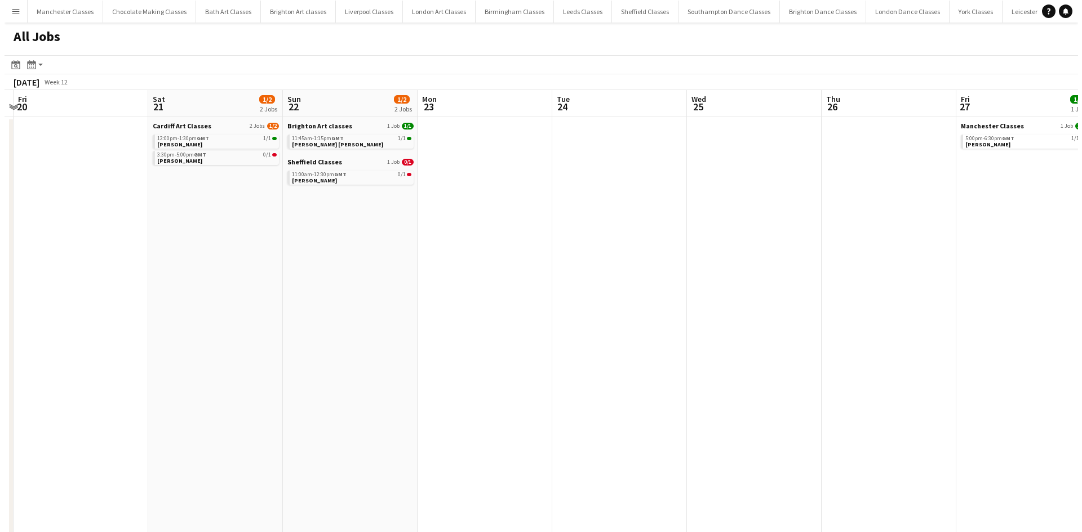
scroll to position [0, 342]
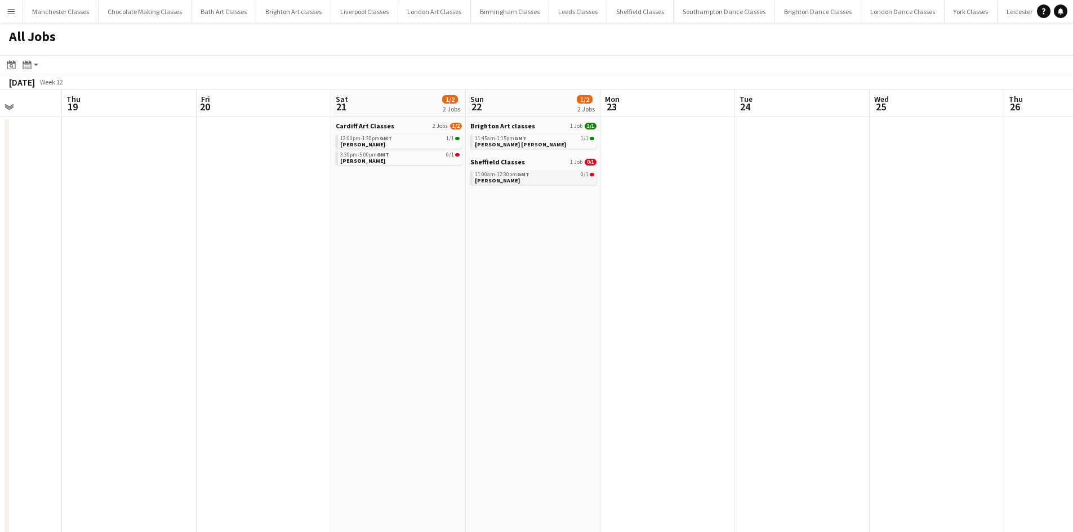
click at [530, 179] on link "11:00am-12:30pm GMT 0/1 Claire Atkinson" at bounding box center [534, 177] width 119 height 13
click at [11, 15] on app-icon "Menu" at bounding box center [11, 11] width 9 height 9
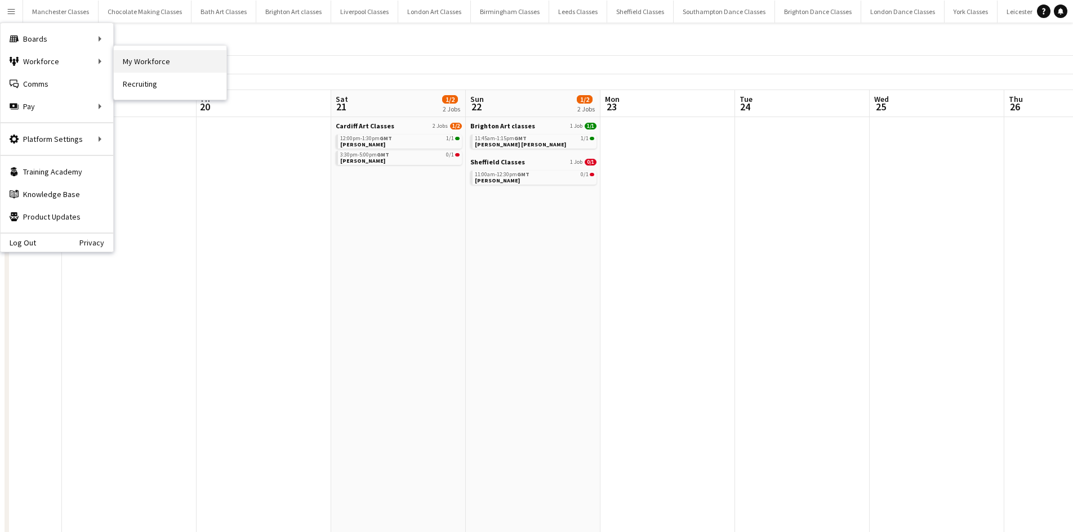
click at [205, 61] on link "My Workforce" at bounding box center [170, 61] width 113 height 23
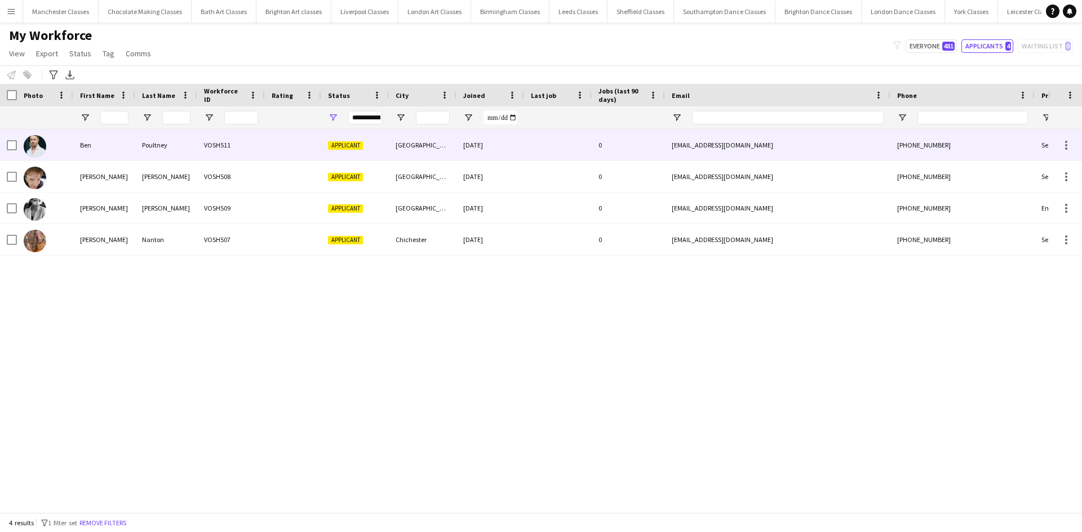
click at [229, 143] on div "VOSH511" at bounding box center [231, 145] width 68 height 31
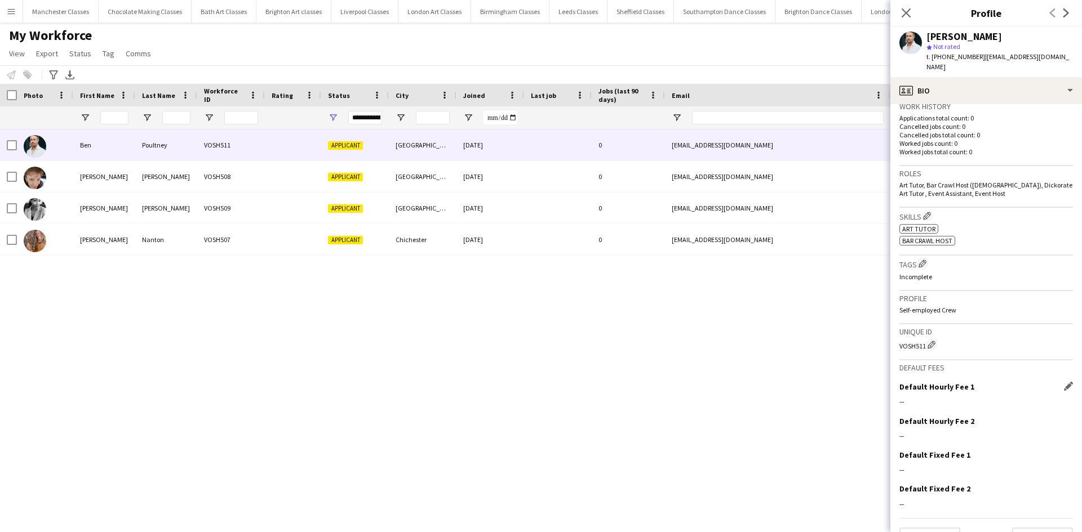
scroll to position [298, 0]
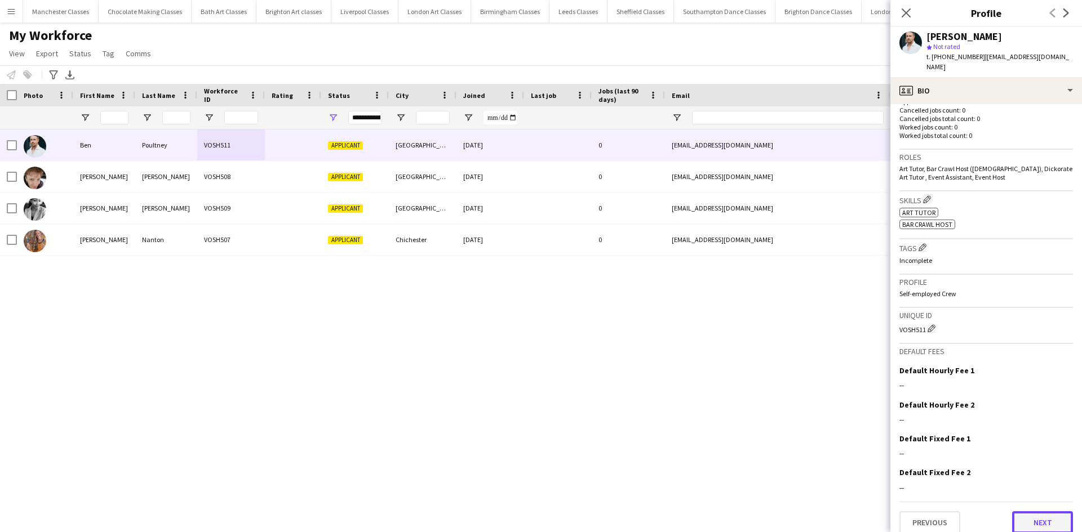
click at [1021, 513] on button "Next" at bounding box center [1042, 523] width 61 height 23
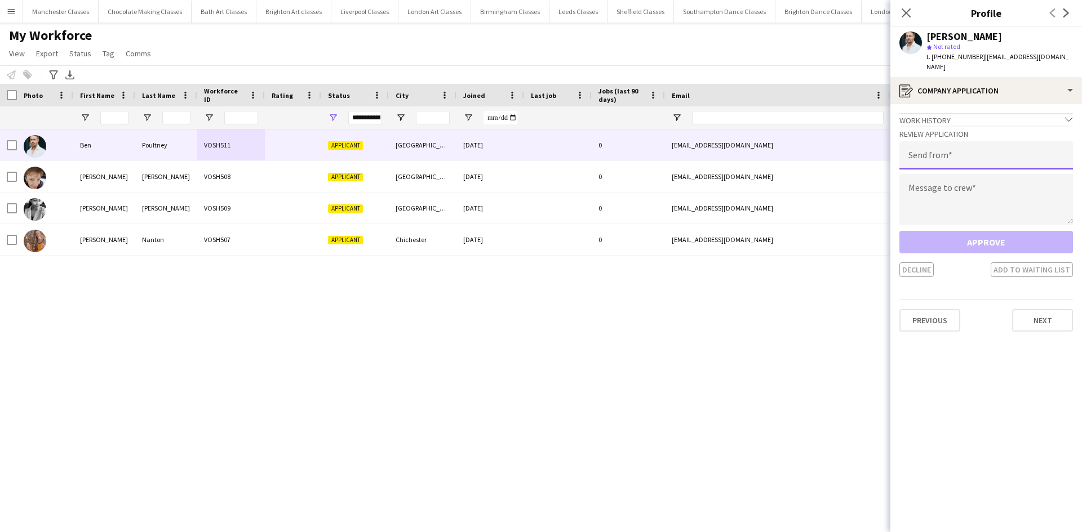
click at [975, 153] on input "email" at bounding box center [986, 155] width 174 height 28
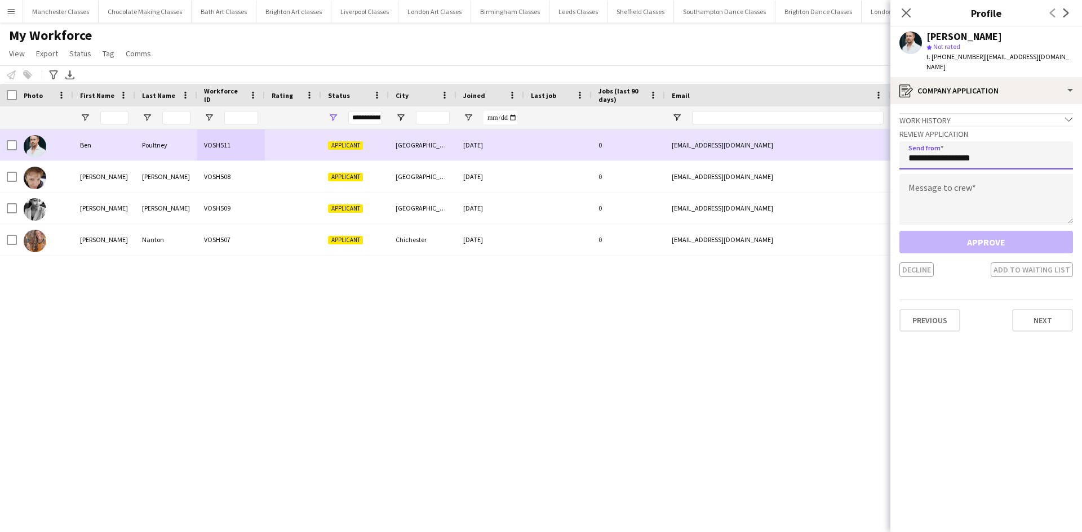
drag, startPoint x: 993, startPoint y: 153, endPoint x: 879, endPoint y: 152, distance: 113.8
click at [879, 152] on body "Menu Boards Boards Boards All jobs Status Workforce Workforce My Workforce Recr…" at bounding box center [541, 266] width 1082 height 532
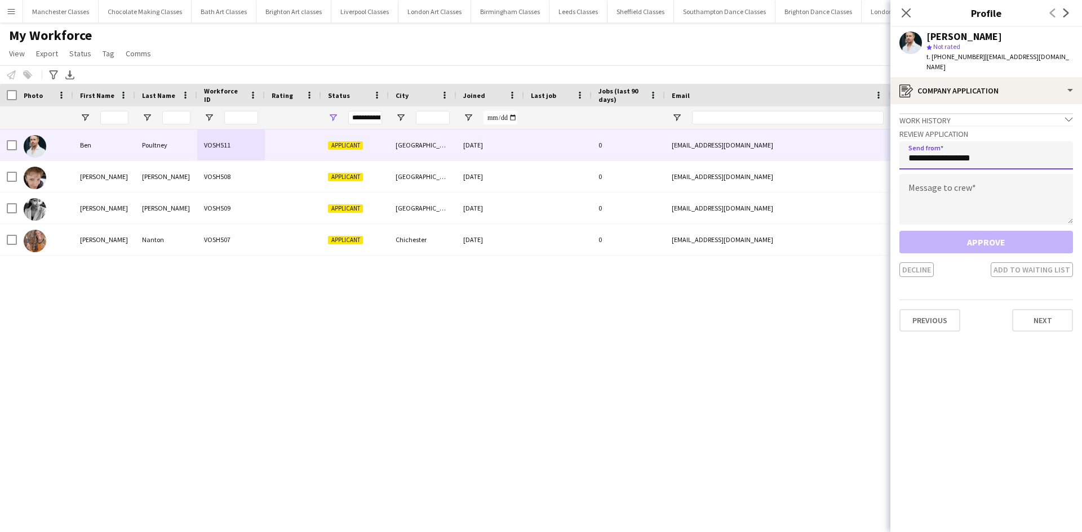
type input "**********"
click at [945, 176] on textarea at bounding box center [986, 199] width 174 height 51
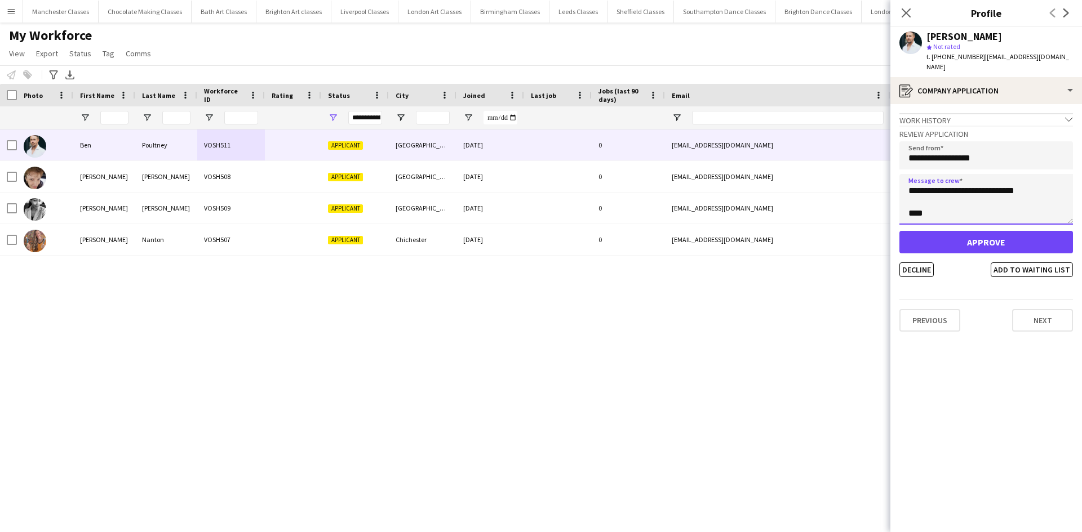
drag, startPoint x: 935, startPoint y: 205, endPoint x: 910, endPoint y: 182, distance: 34.3
click at [910, 182] on textarea "**********" at bounding box center [986, 199] width 174 height 51
type textarea "**********"
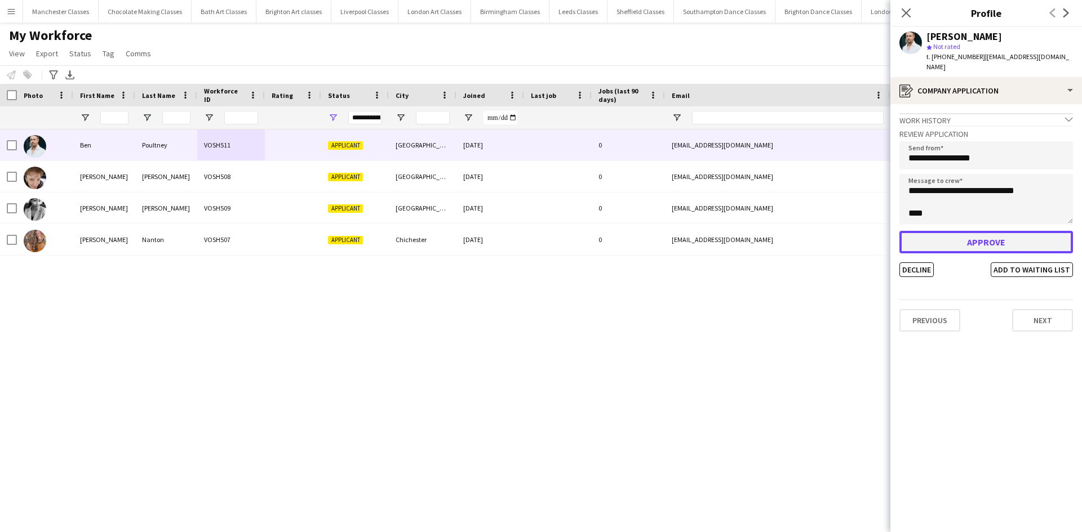
click at [983, 232] on button "Approve" at bounding box center [986, 242] width 174 height 23
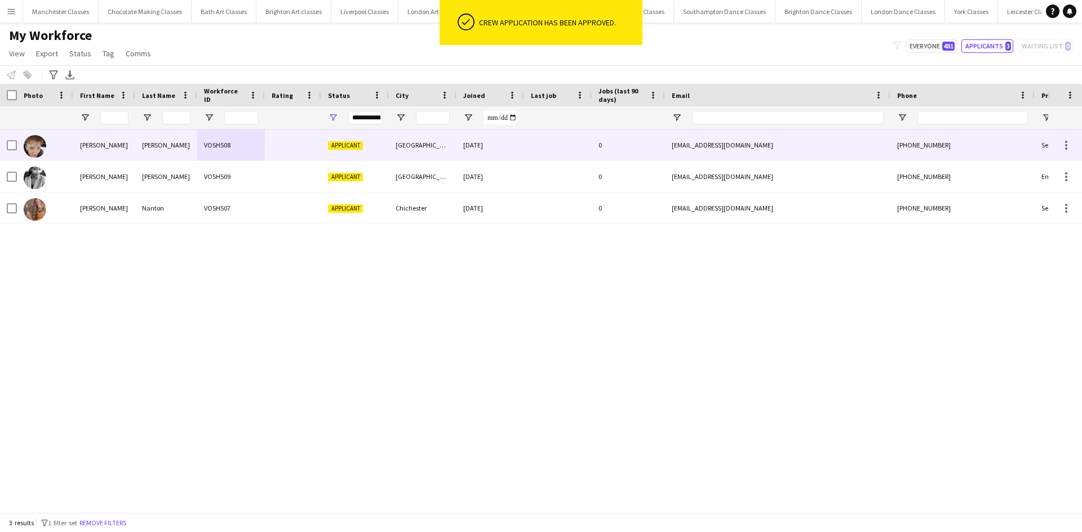
click at [269, 145] on div at bounding box center [293, 145] width 56 height 31
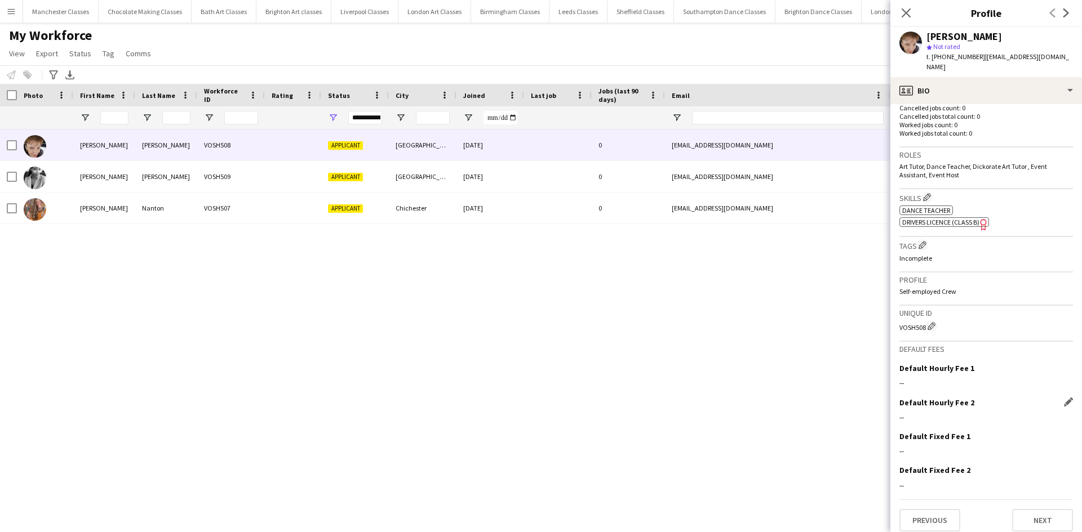
scroll to position [308, 0]
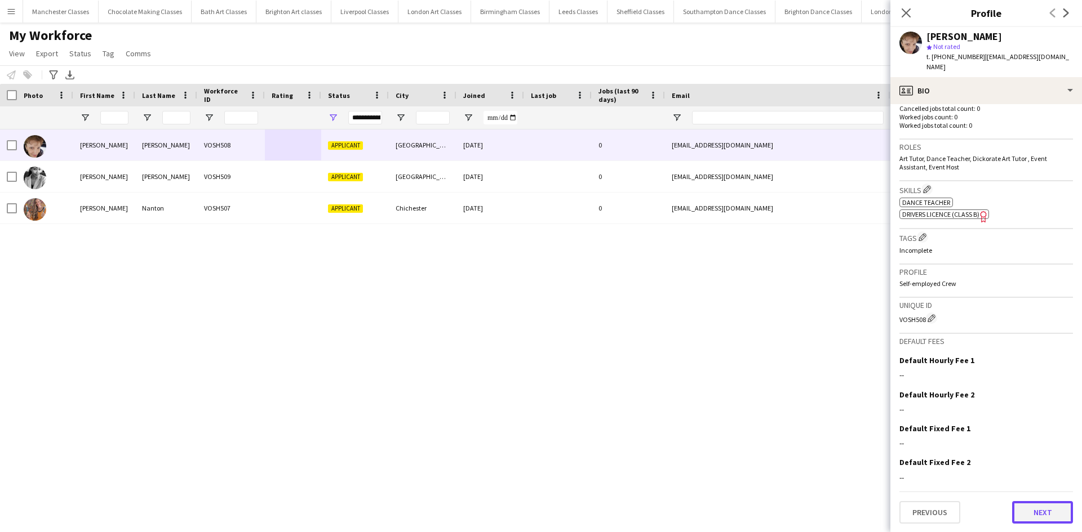
click at [1037, 510] on button "Next" at bounding box center [1042, 512] width 61 height 23
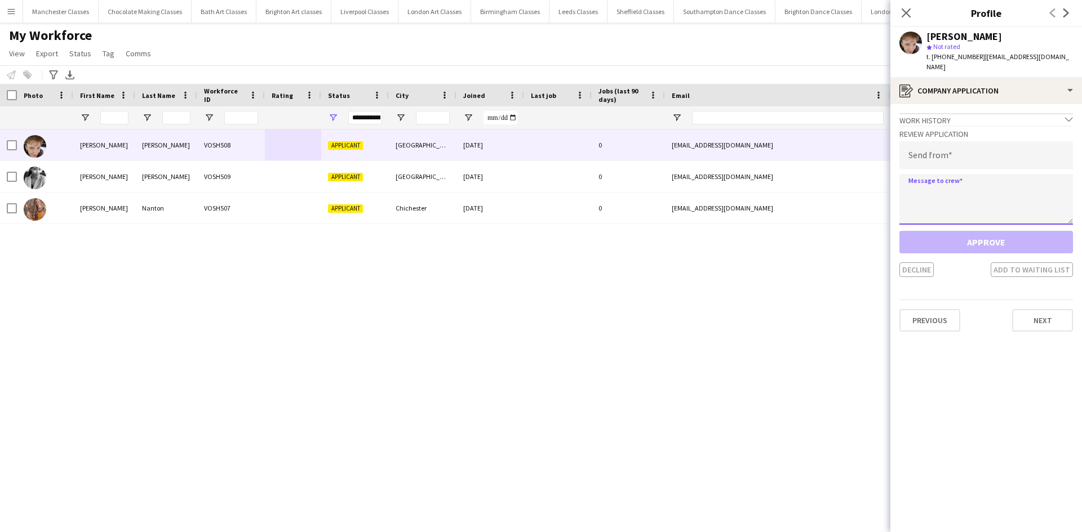
click at [959, 174] on textarea at bounding box center [986, 199] width 174 height 51
paste textarea "**********"
type textarea "**********"
click at [952, 145] on input "email" at bounding box center [986, 155] width 174 height 28
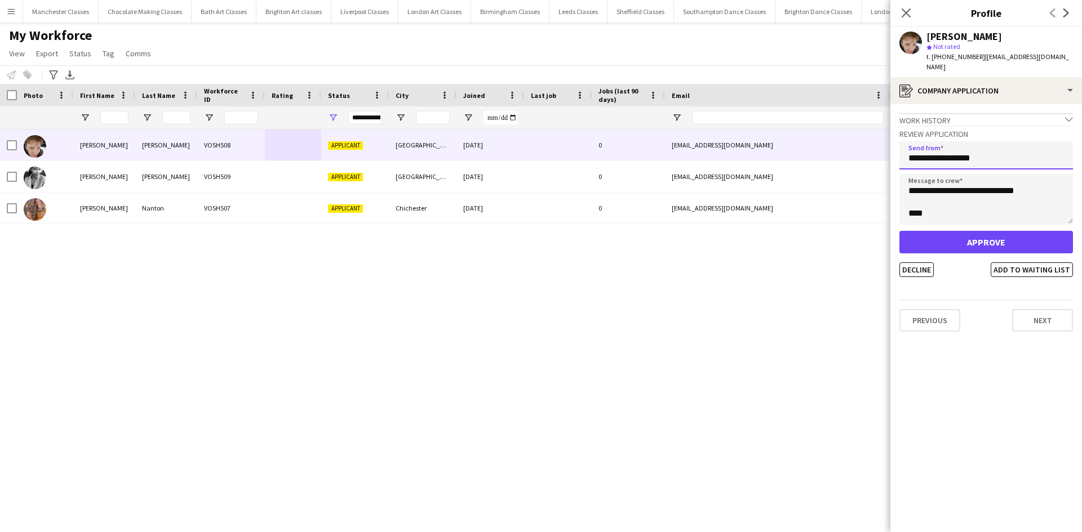
type input "**********"
click at [947, 233] on button "Approve" at bounding box center [986, 242] width 174 height 23
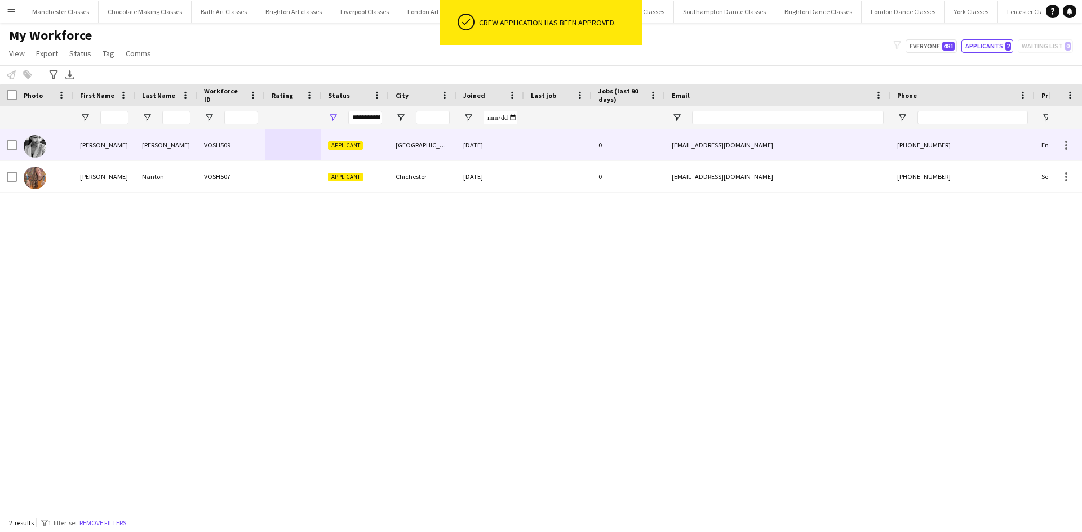
click at [518, 155] on div "03-10-2025" at bounding box center [490, 145] width 68 height 31
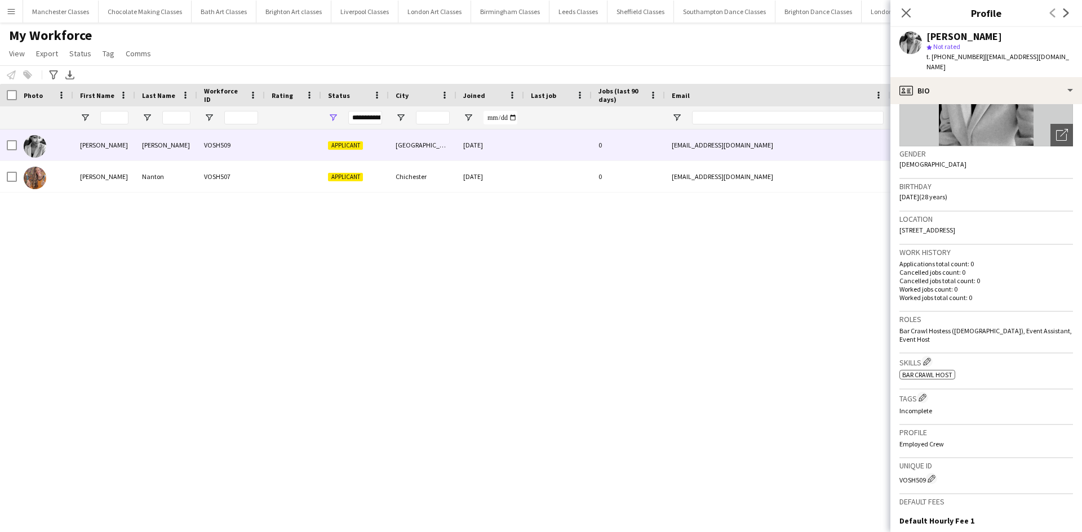
scroll to position [278, 0]
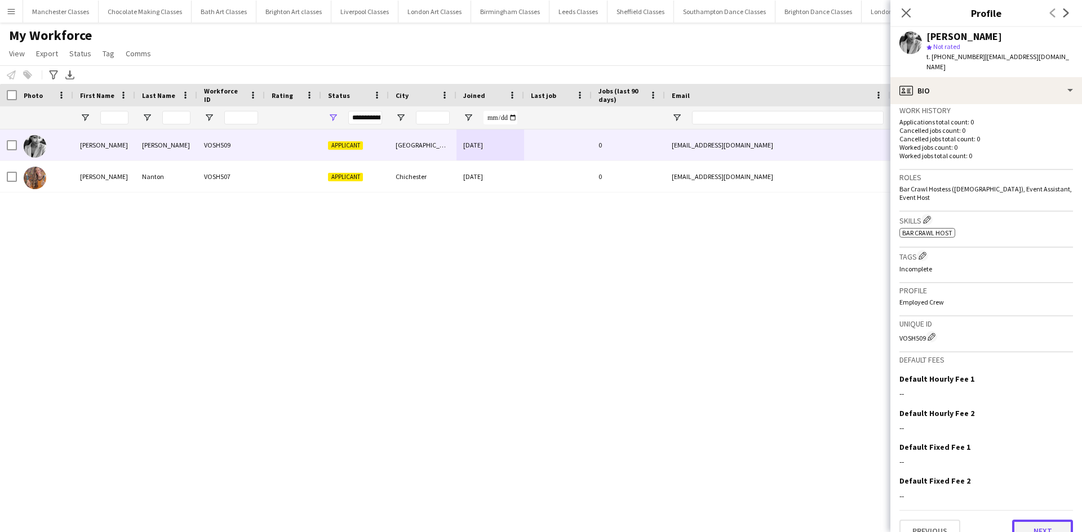
click at [1039, 520] on button "Next" at bounding box center [1042, 531] width 61 height 23
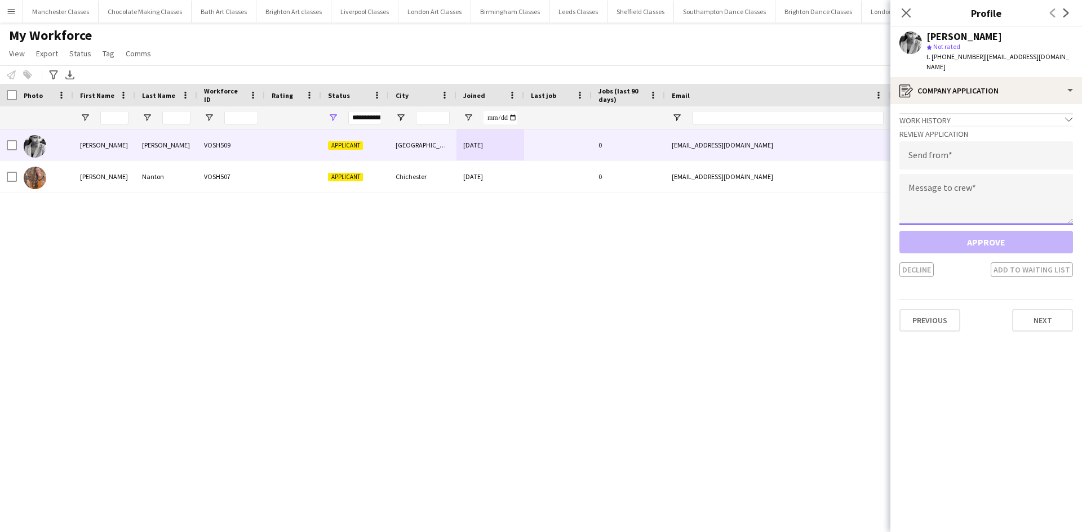
click at [993, 182] on textarea at bounding box center [986, 199] width 174 height 51
paste textarea "**********"
type textarea "**********"
click at [970, 146] on input "email" at bounding box center [986, 155] width 174 height 28
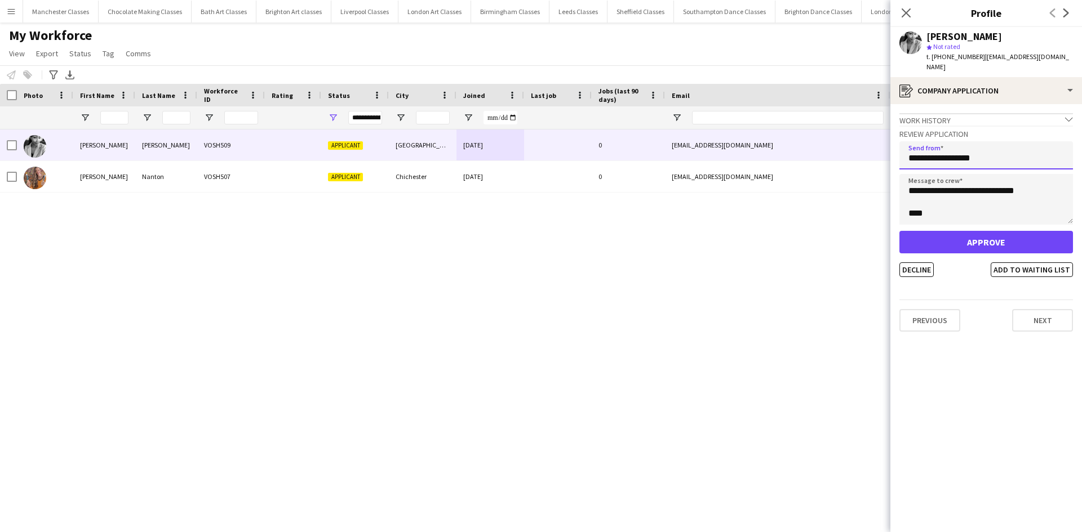
type input "**********"
click at [1001, 241] on button "Approve" at bounding box center [986, 242] width 174 height 23
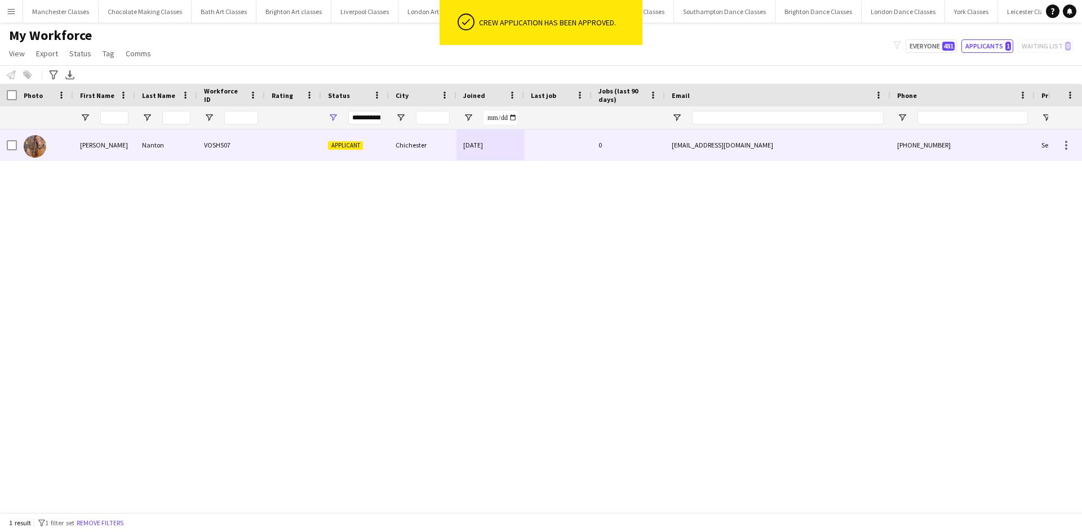
click at [412, 146] on div "Chichester" at bounding box center [423, 145] width 68 height 31
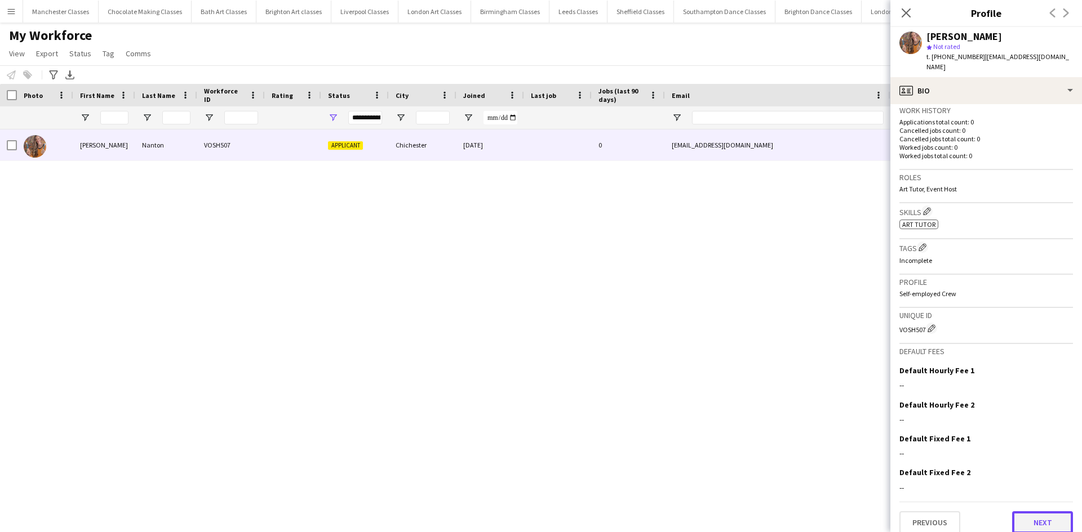
click at [1030, 513] on button "Next" at bounding box center [1042, 523] width 61 height 23
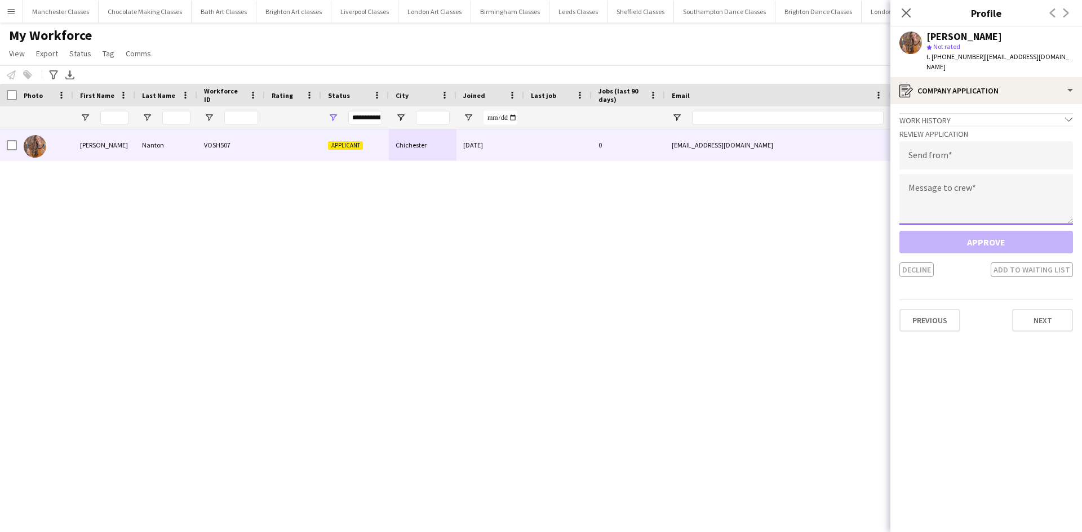
click at [962, 207] on textarea at bounding box center [986, 199] width 174 height 51
paste textarea "**********"
type textarea "**********"
click at [946, 141] on input "email" at bounding box center [986, 155] width 174 height 28
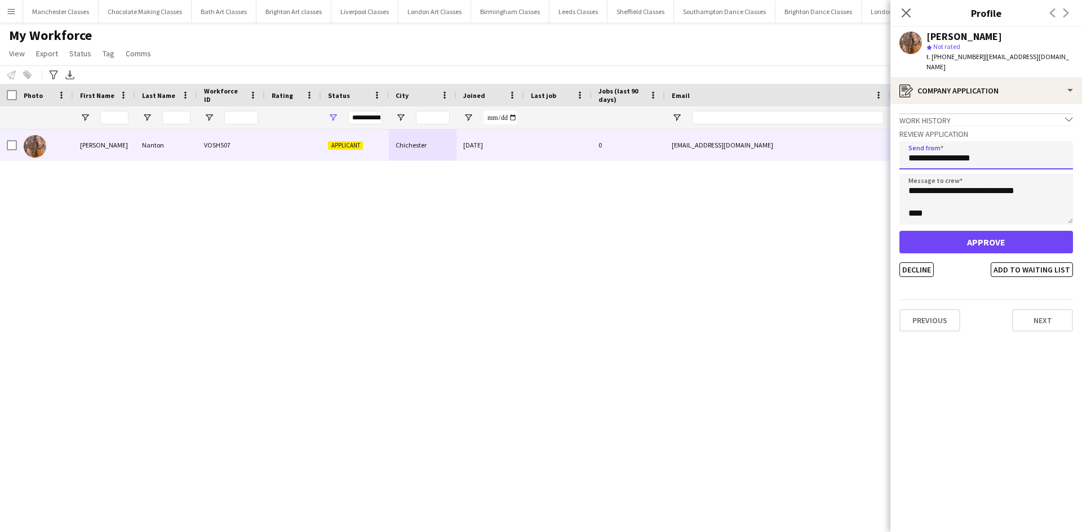
type input "**********"
click at [959, 243] on div "Approve Decline Add to waiting list" at bounding box center [986, 254] width 174 height 46
click at [957, 232] on button "Approve" at bounding box center [986, 242] width 174 height 23
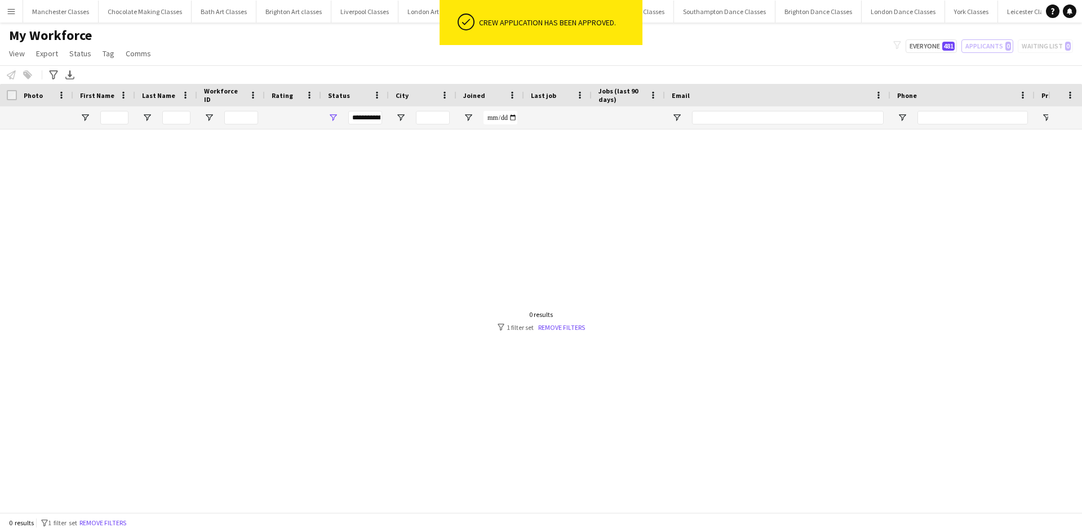
click at [648, 264] on div at bounding box center [524, 317] width 1048 height 375
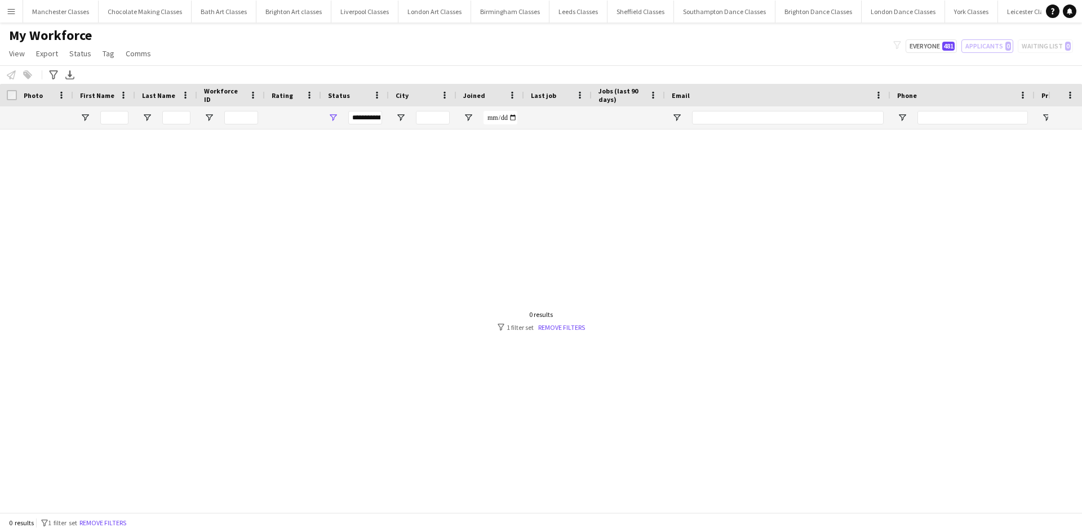
click at [14, 11] on app-icon "Menu" at bounding box center [11, 11] width 9 height 9
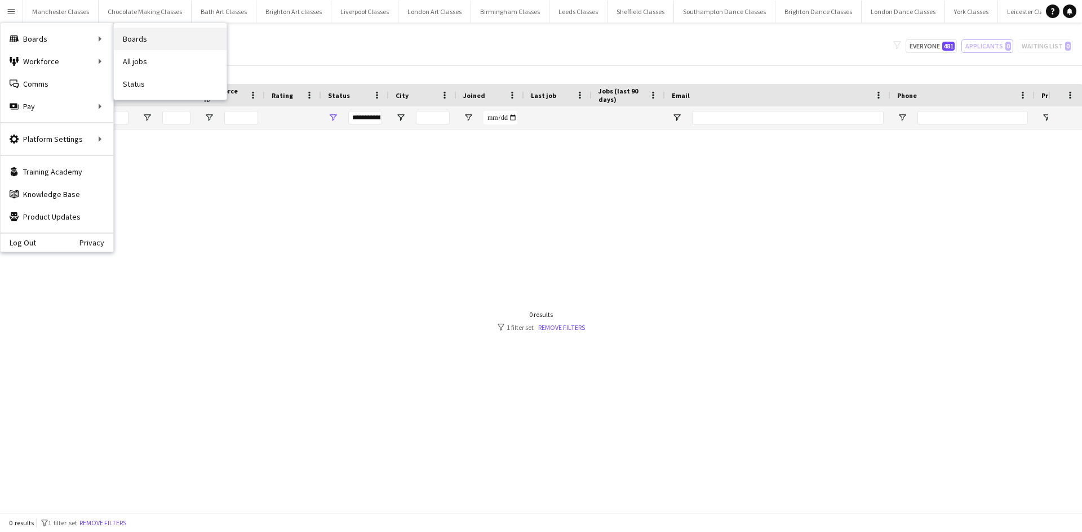
click at [136, 39] on link "Boards" at bounding box center [170, 39] width 113 height 23
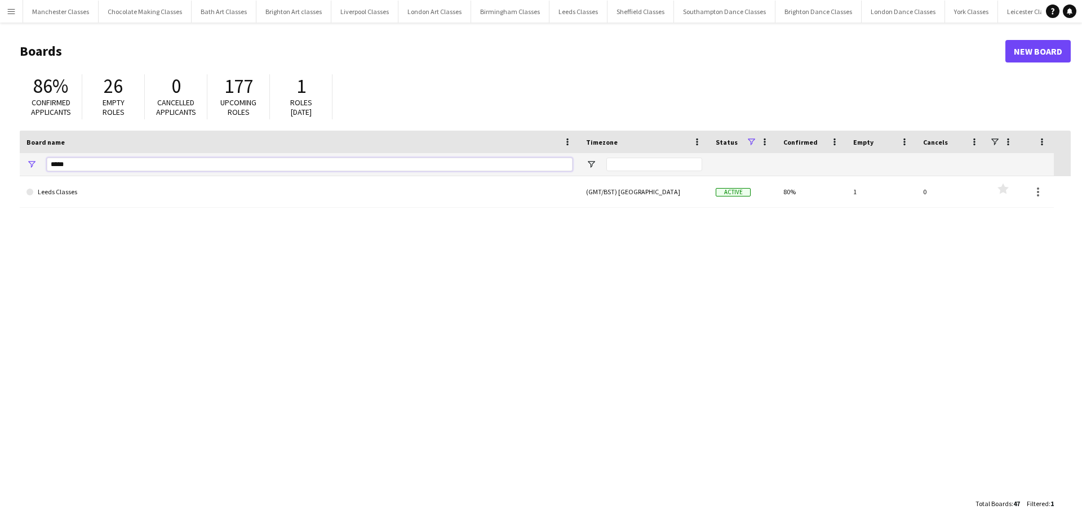
click at [83, 158] on input "*****" at bounding box center [310, 165] width 526 height 14
type input "*"
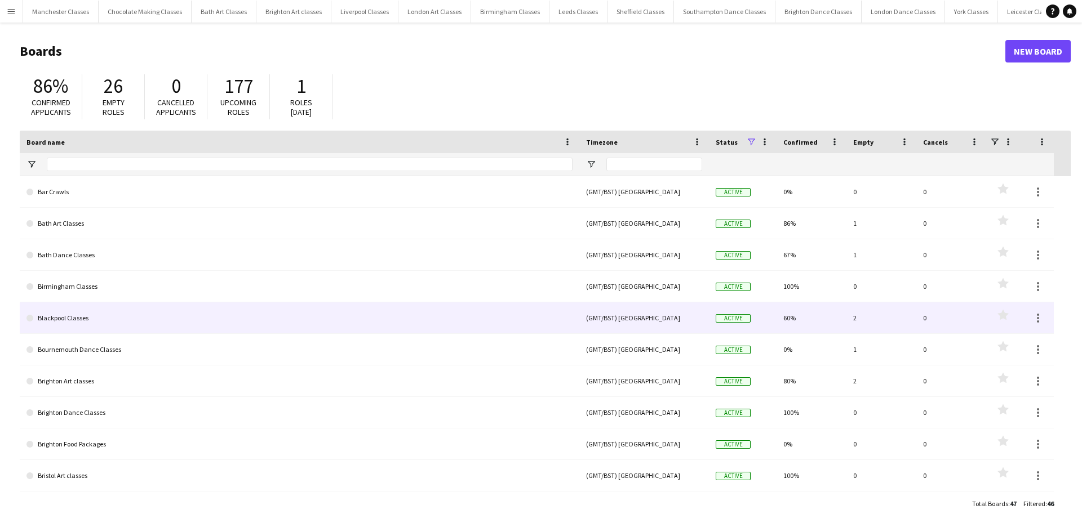
click at [254, 314] on link "Blackpool Classes" at bounding box center [299, 319] width 546 height 32
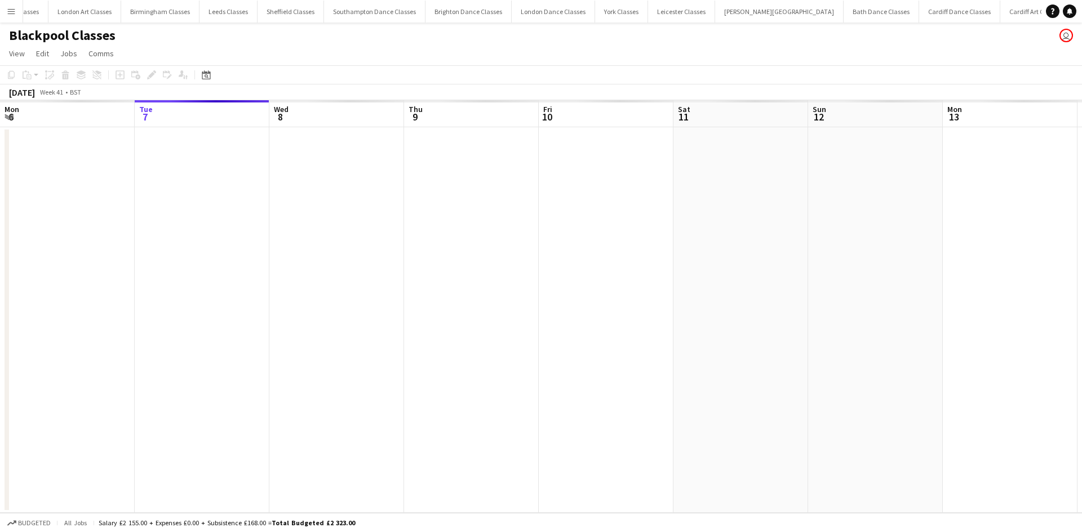
scroll to position [0, 355]
click at [12, 7] on app-icon "Menu" at bounding box center [11, 11] width 9 height 9
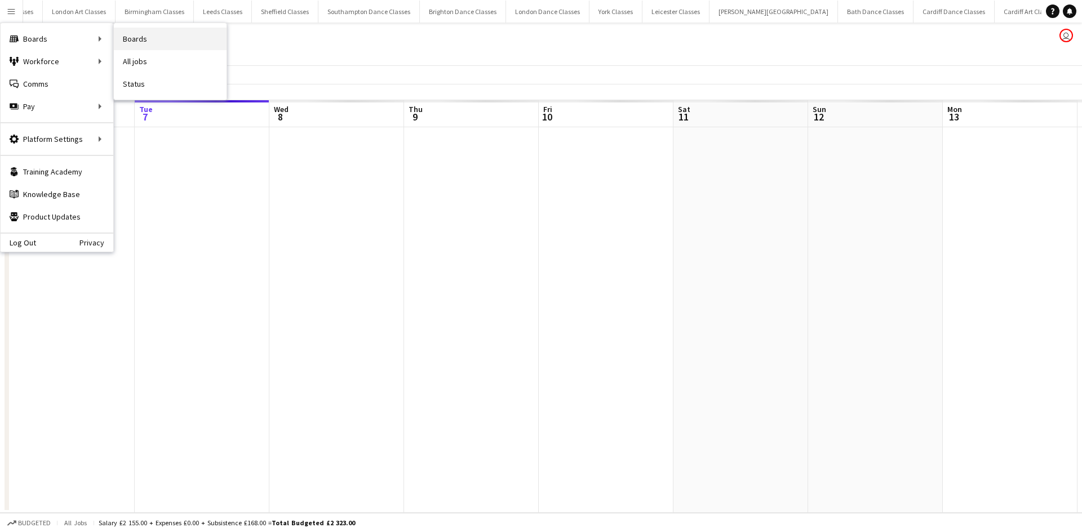
click at [149, 38] on link "Boards" at bounding box center [170, 39] width 113 height 23
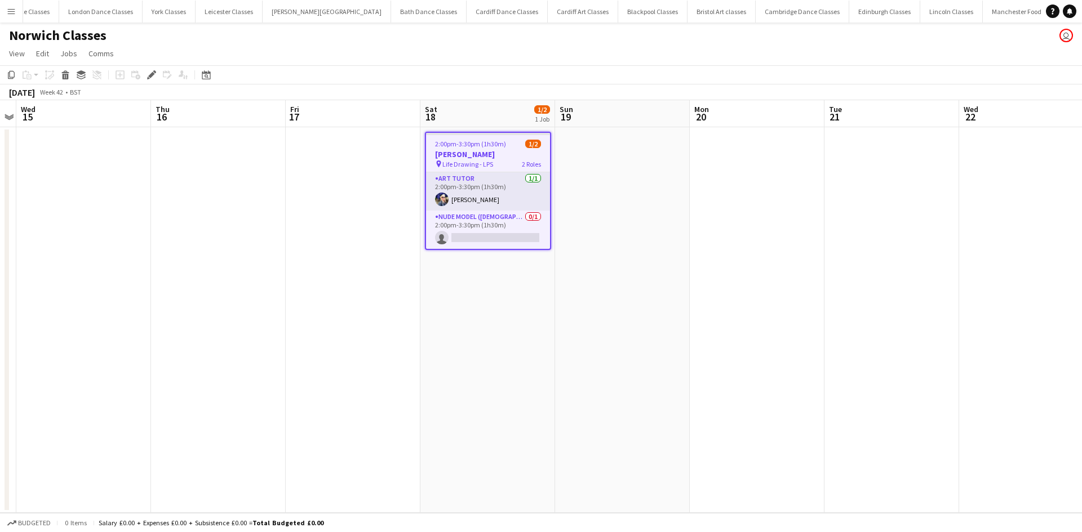
scroll to position [0, 805]
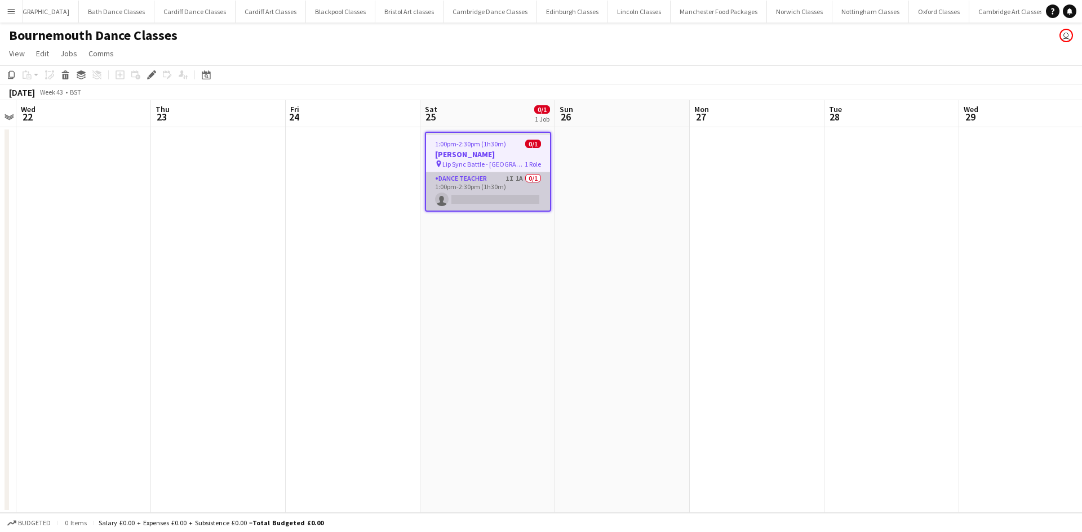
scroll to position [0, 1121]
click at [508, 190] on app-card-role "Dance Teacher 1I 1A 0/1 1:00pm-2:30pm (1h30m) single-neutral-actions" at bounding box center [488, 191] width 124 height 38
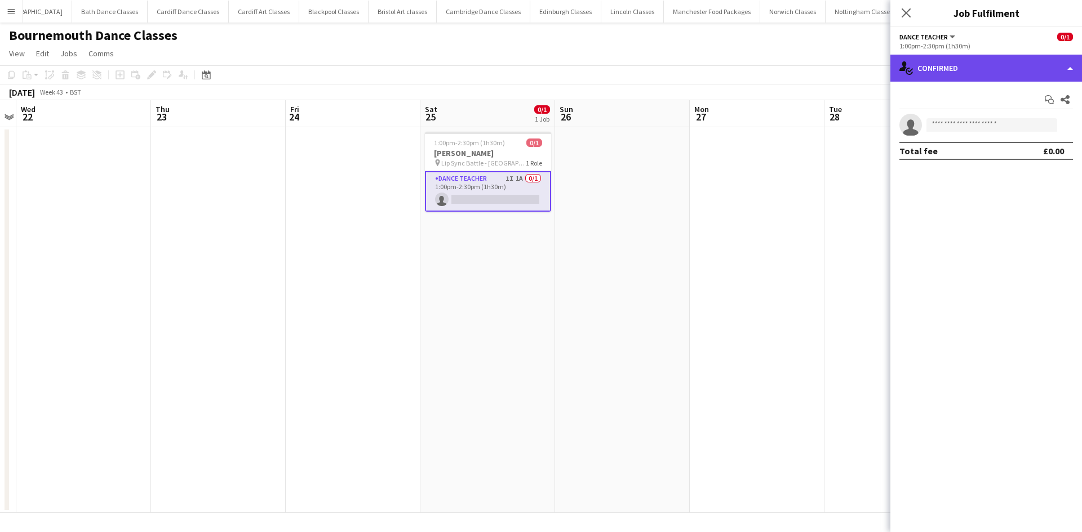
click at [1007, 71] on div "single-neutral-actions-check-2 Confirmed" at bounding box center [986, 68] width 192 height 27
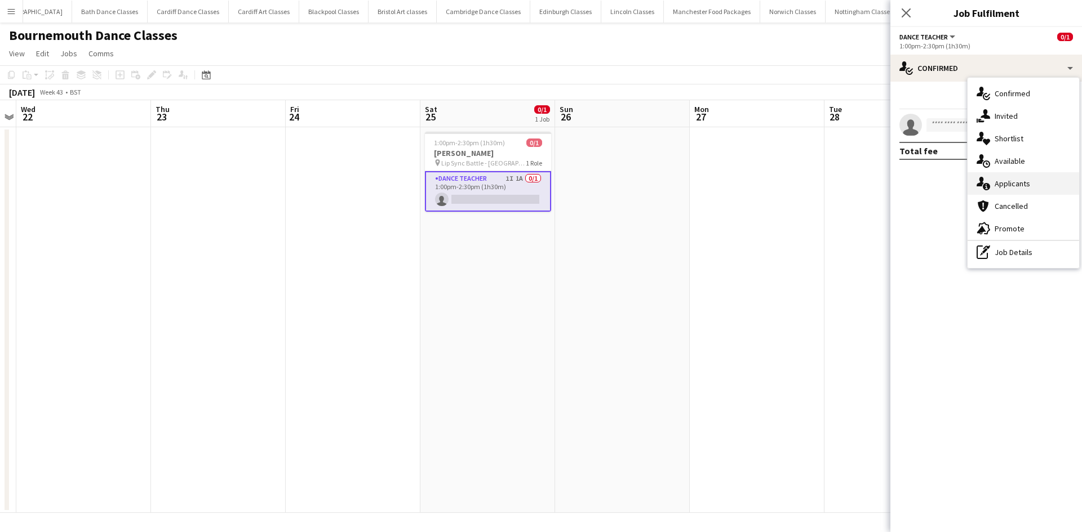
click at [1014, 185] on span "Applicants" at bounding box center [1011, 184] width 35 height 10
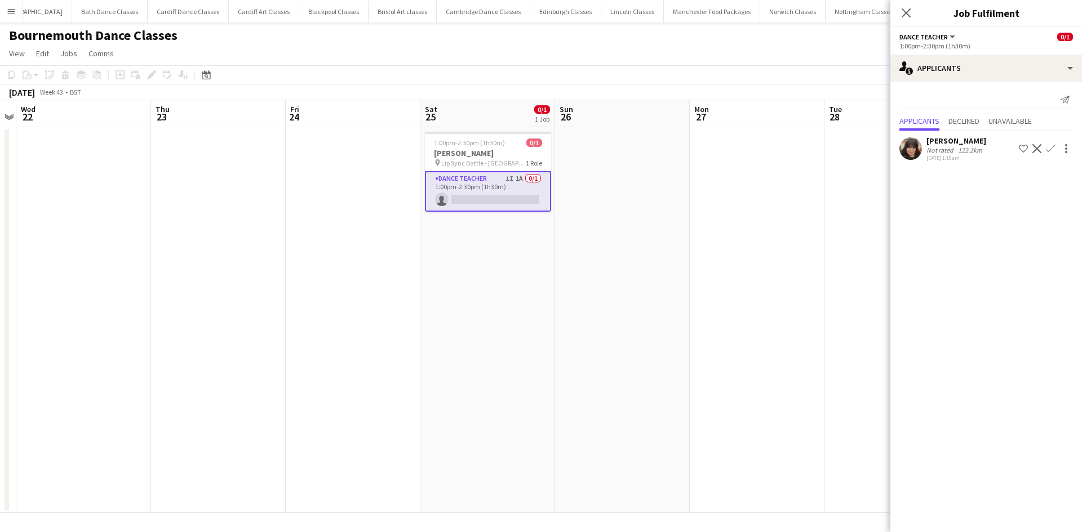
click at [1039, 146] on app-icon "Decline" at bounding box center [1036, 148] width 9 height 9
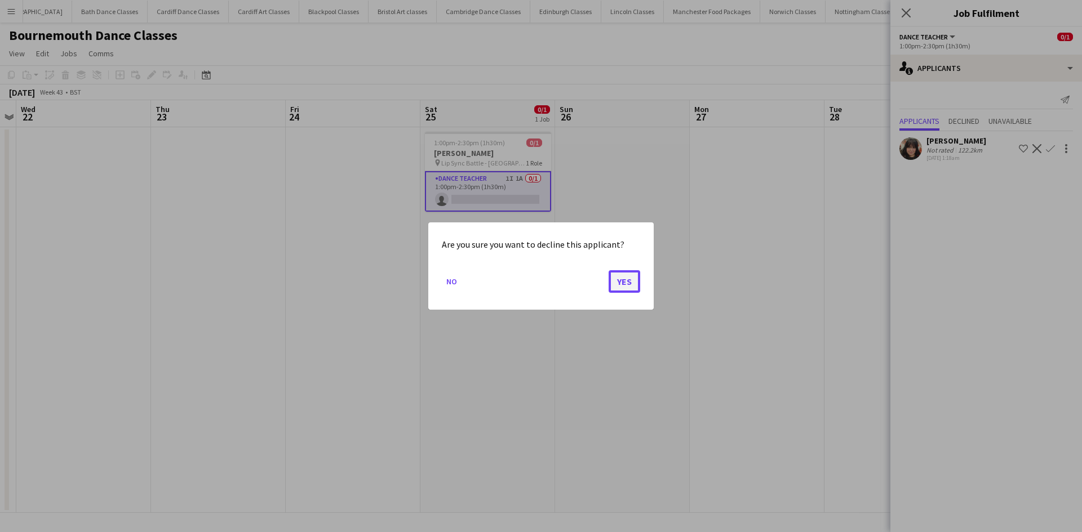
click at [629, 286] on button "Yes" at bounding box center [624, 281] width 32 height 23
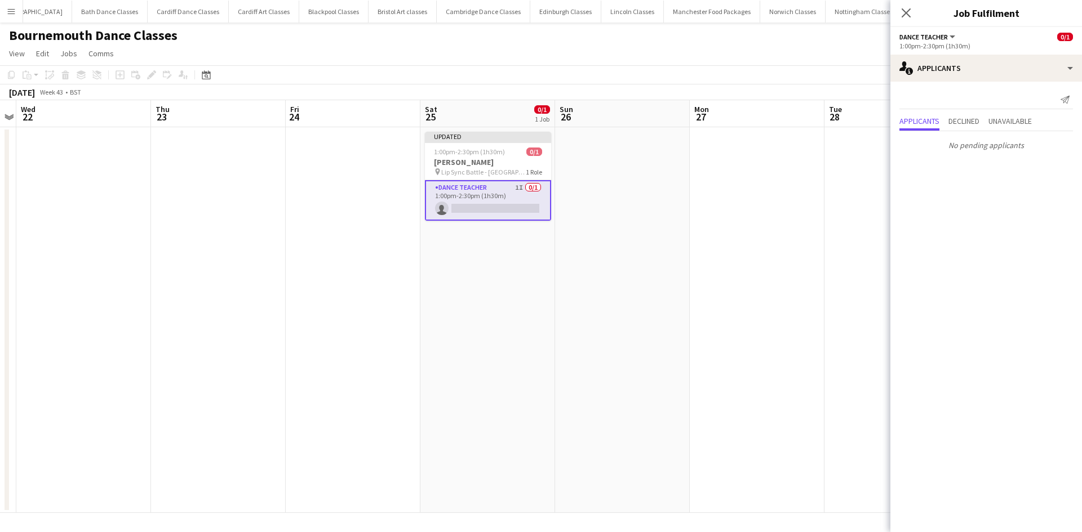
click at [525, 195] on app-card-role "Dance Teacher 1I 0/1 1:00pm-2:30pm (1h30m) single-neutral-actions" at bounding box center [488, 200] width 126 height 41
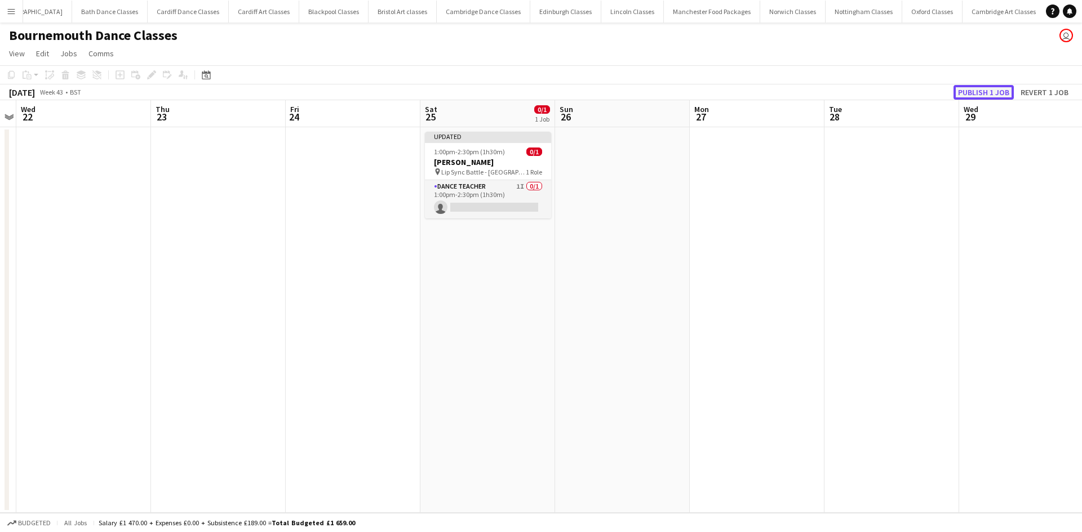
click at [998, 92] on button "Publish 1 job" at bounding box center [983, 92] width 60 height 15
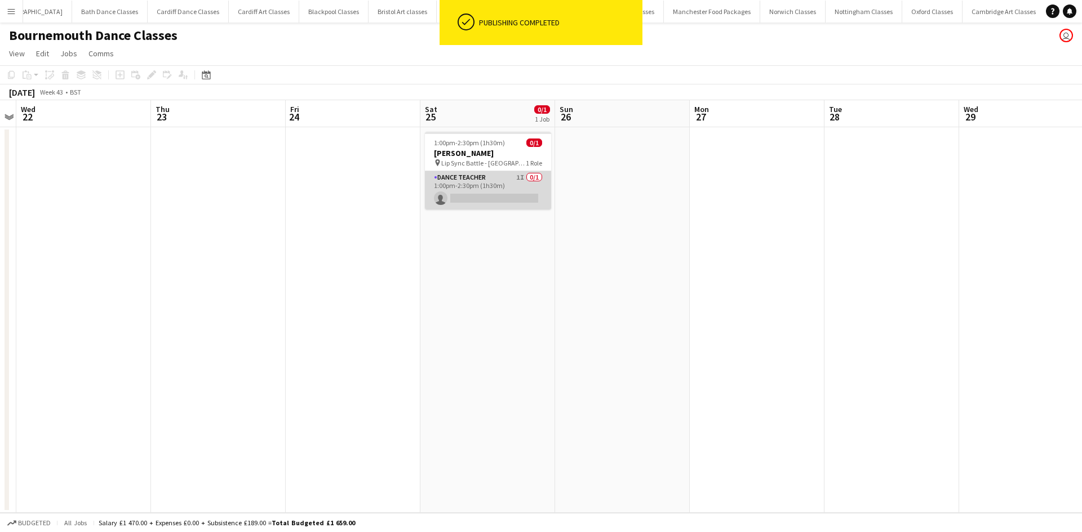
click at [484, 201] on app-card-role "Dance Teacher 1I 0/1 1:00pm-2:30pm (1h30m) single-neutral-actions" at bounding box center [488, 190] width 126 height 38
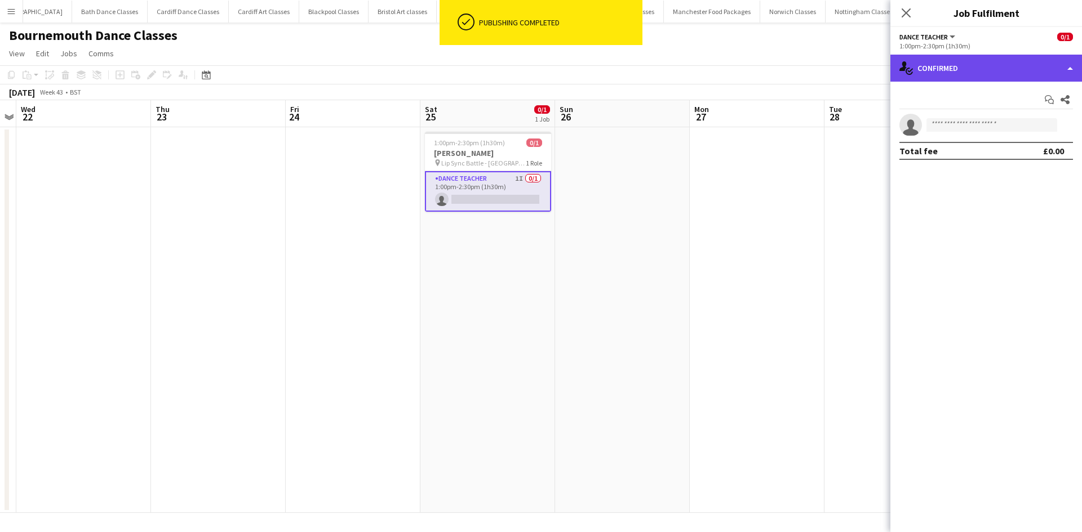
click at [1004, 62] on div "single-neutral-actions-check-2 Confirmed" at bounding box center [986, 68] width 192 height 27
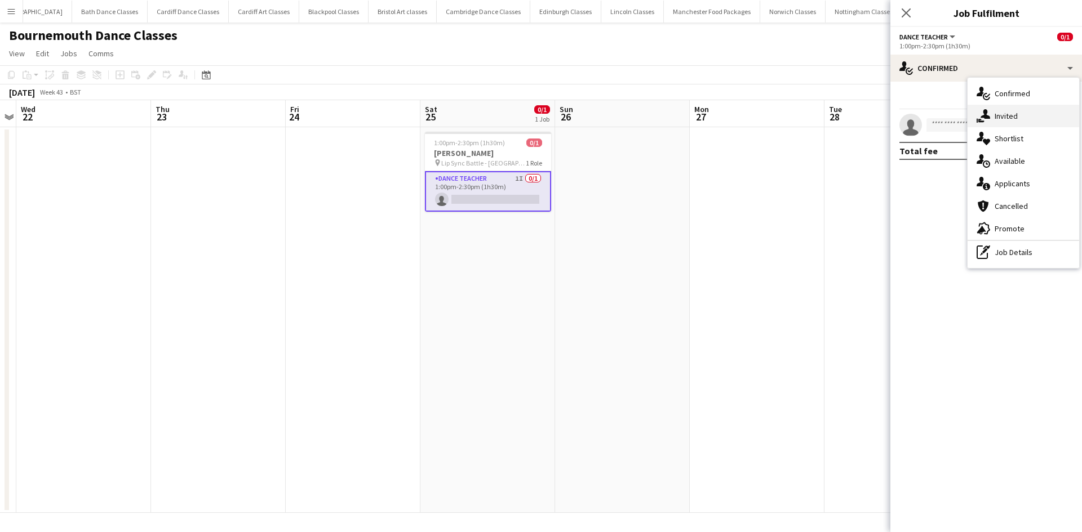
click at [1007, 119] on span "Invited" at bounding box center [1005, 116] width 23 height 10
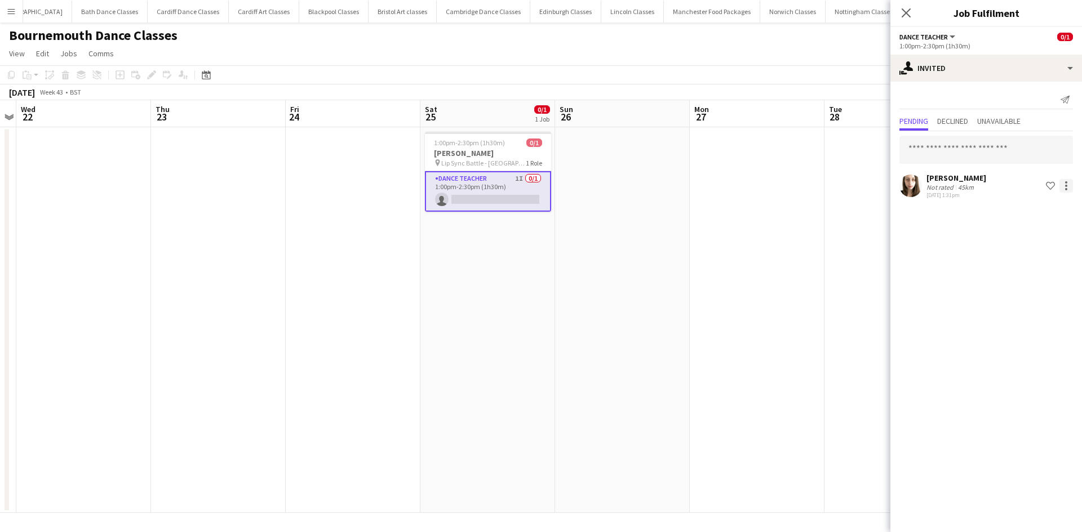
click at [1064, 185] on div at bounding box center [1066, 186] width 14 height 14
click at [1039, 226] on button "Send notification" at bounding box center [1030, 233] width 85 height 27
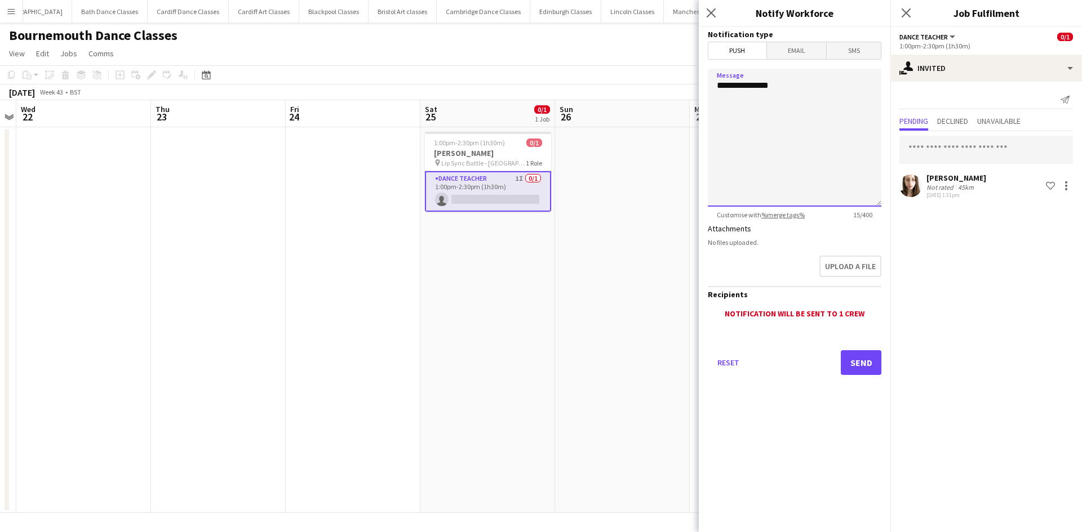
drag, startPoint x: 798, startPoint y: 99, endPoint x: 682, endPoint y: 94, distance: 115.6
click at [682, 94] on body "Menu Boards Boards Boards All jobs Status Workforce Workforce My Workforce Recr…" at bounding box center [541, 266] width 1082 height 532
type textarea "*"
type textarea "**********"
click at [855, 357] on button "Send" at bounding box center [861, 362] width 41 height 25
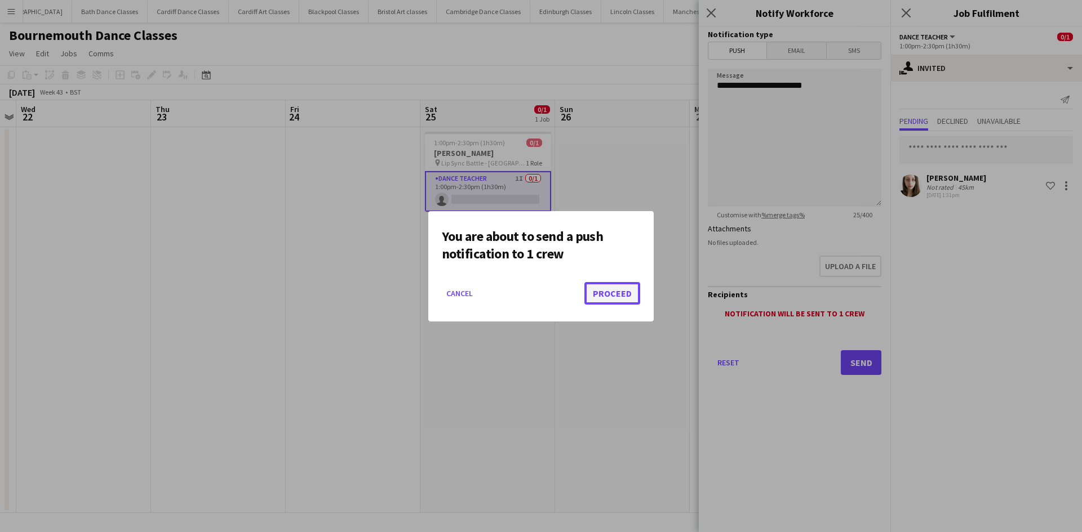
click at [613, 291] on button "Proceed" at bounding box center [612, 293] width 56 height 23
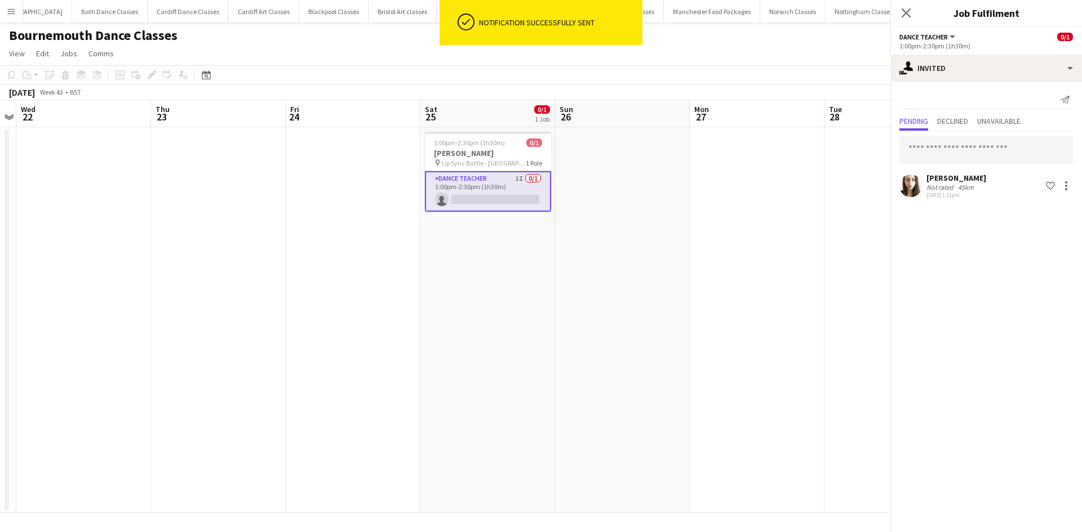
click at [580, 291] on app-date-cell at bounding box center [622, 320] width 135 height 386
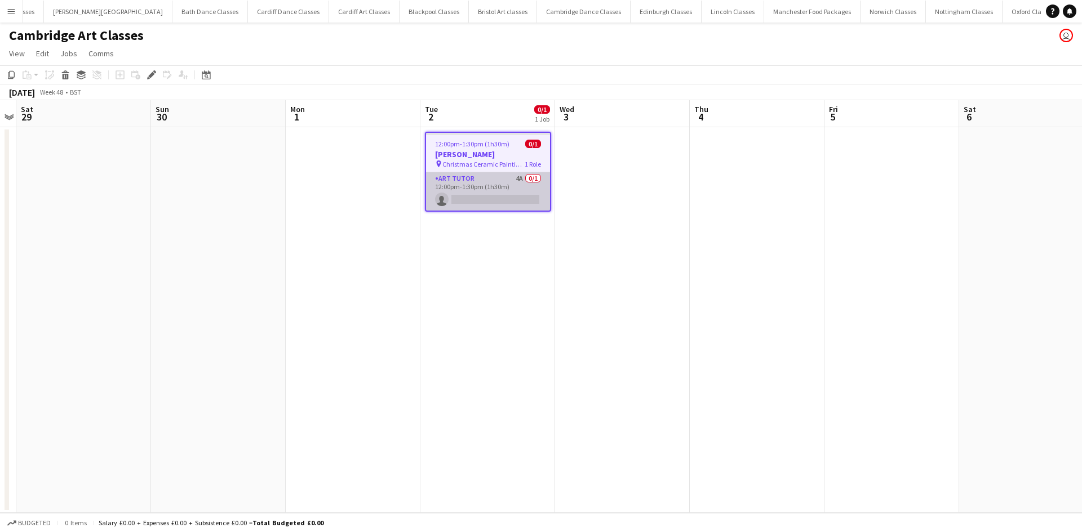
scroll to position [0, 1021]
click at [531, 197] on app-card-role "Art Tutor 4A 0/1 12:00pm-1:30pm (1h30m) single-neutral-actions" at bounding box center [488, 191] width 124 height 38
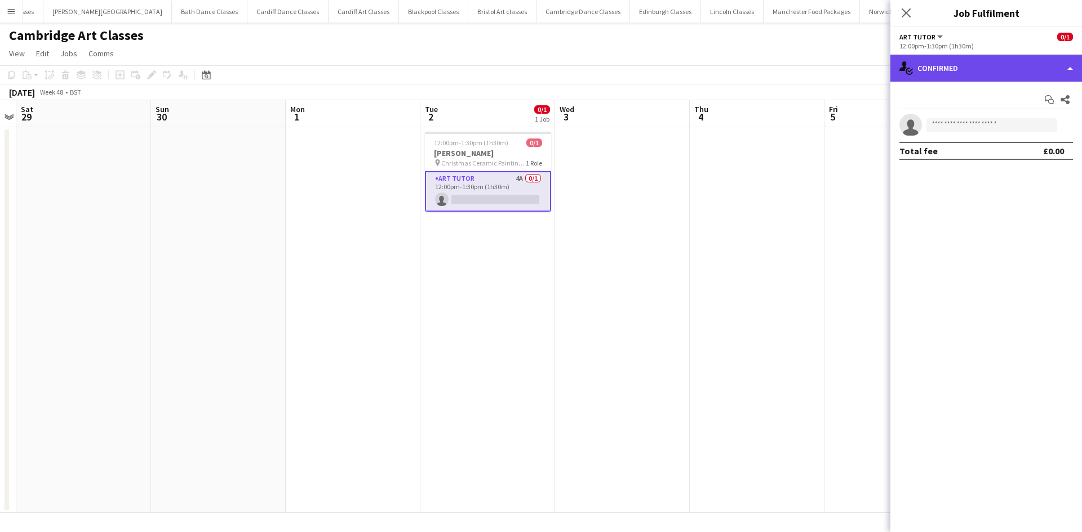
click at [1031, 70] on div "single-neutral-actions-check-2 Confirmed" at bounding box center [986, 68] width 192 height 27
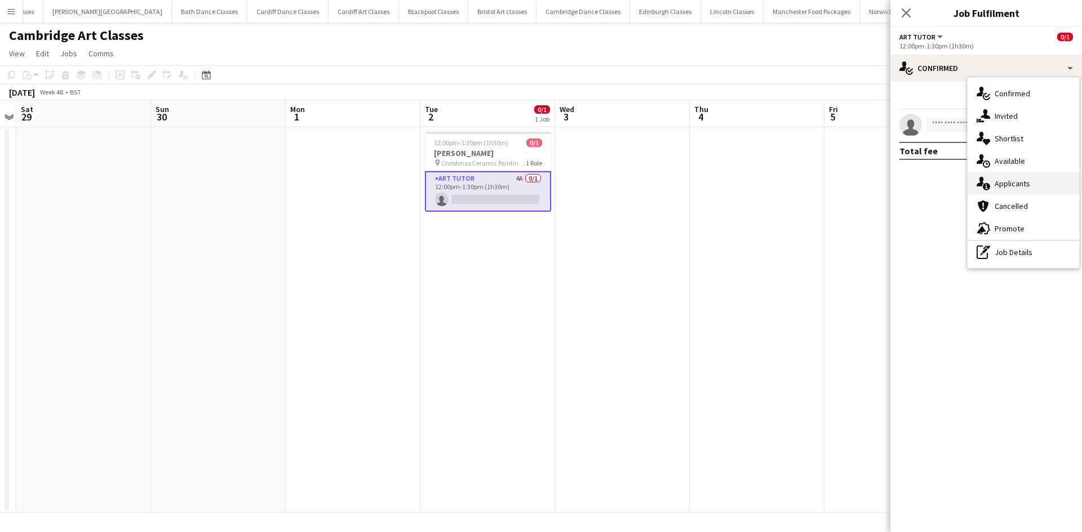
click at [1036, 190] on div "single-neutral-actions-information Applicants" at bounding box center [1023, 183] width 112 height 23
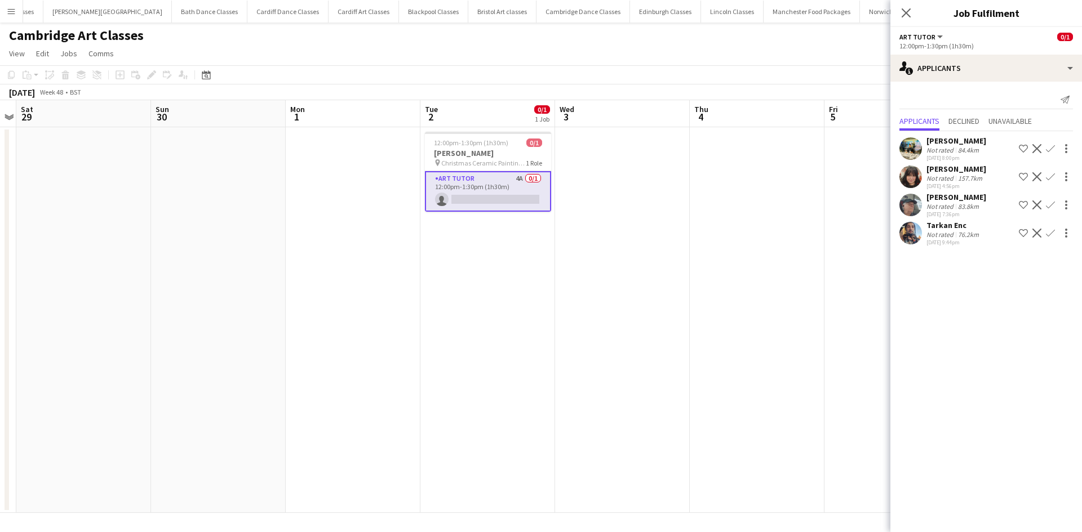
click at [1049, 202] on app-icon "Confirm" at bounding box center [1050, 205] width 9 height 9
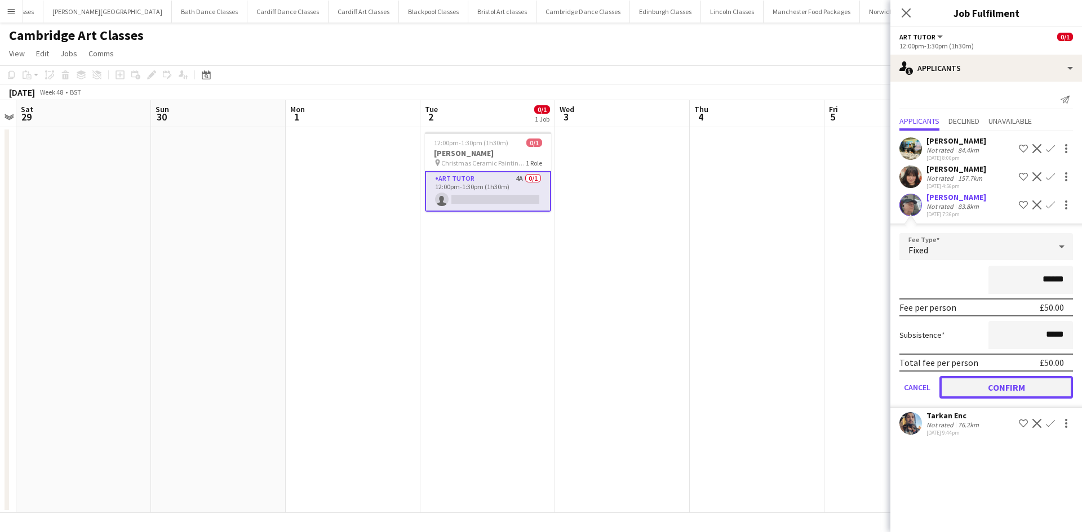
click at [962, 390] on button "Confirm" at bounding box center [1006, 387] width 134 height 23
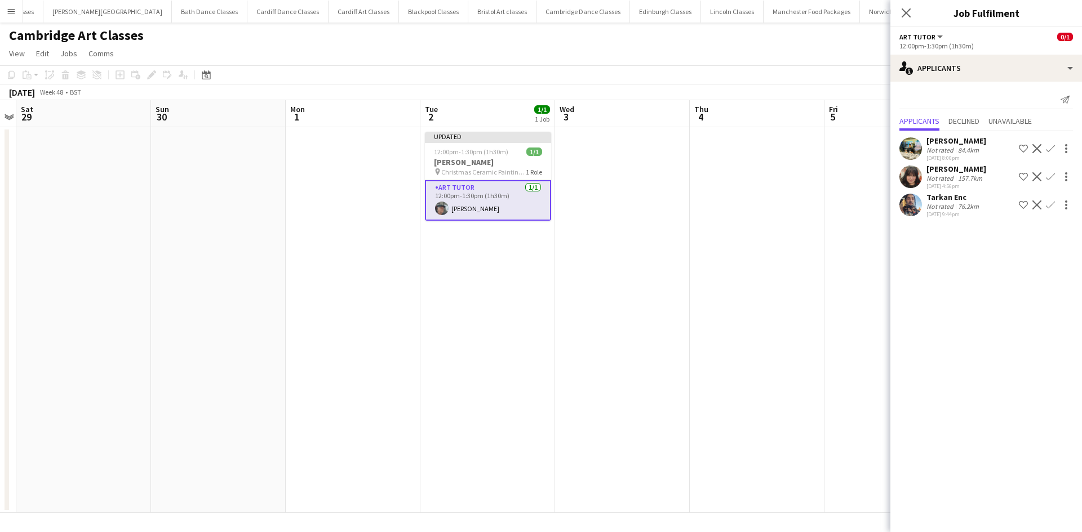
click at [785, 367] on app-date-cell at bounding box center [757, 320] width 135 height 386
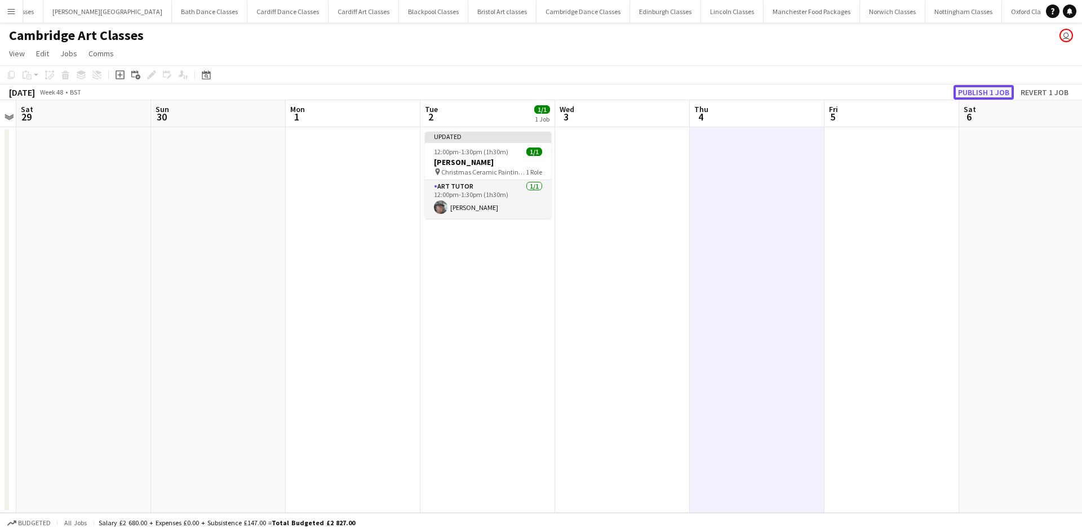
click at [981, 92] on button "Publish 1 job" at bounding box center [983, 92] width 60 height 15
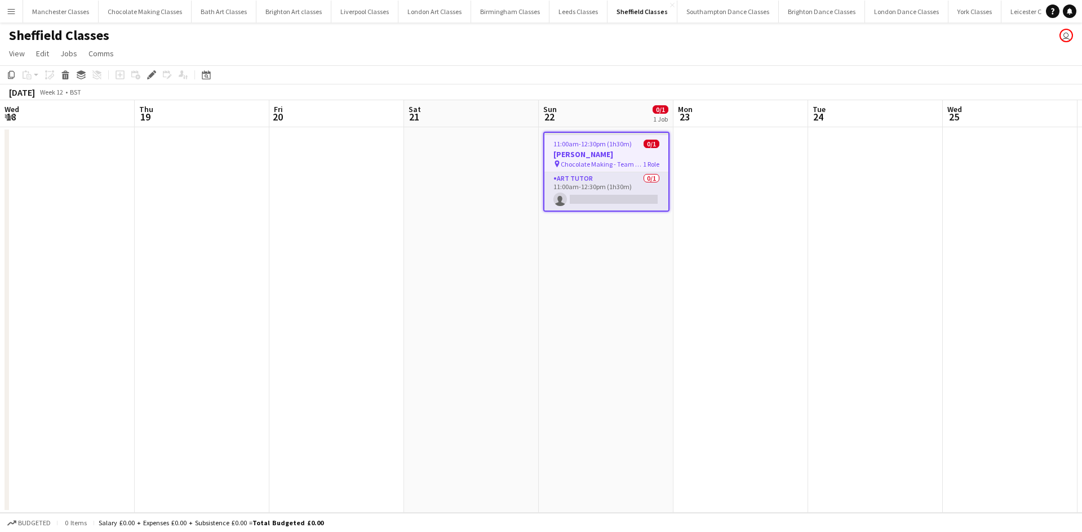
scroll to position [0, 388]
